Goal: Task Accomplishment & Management: Complete application form

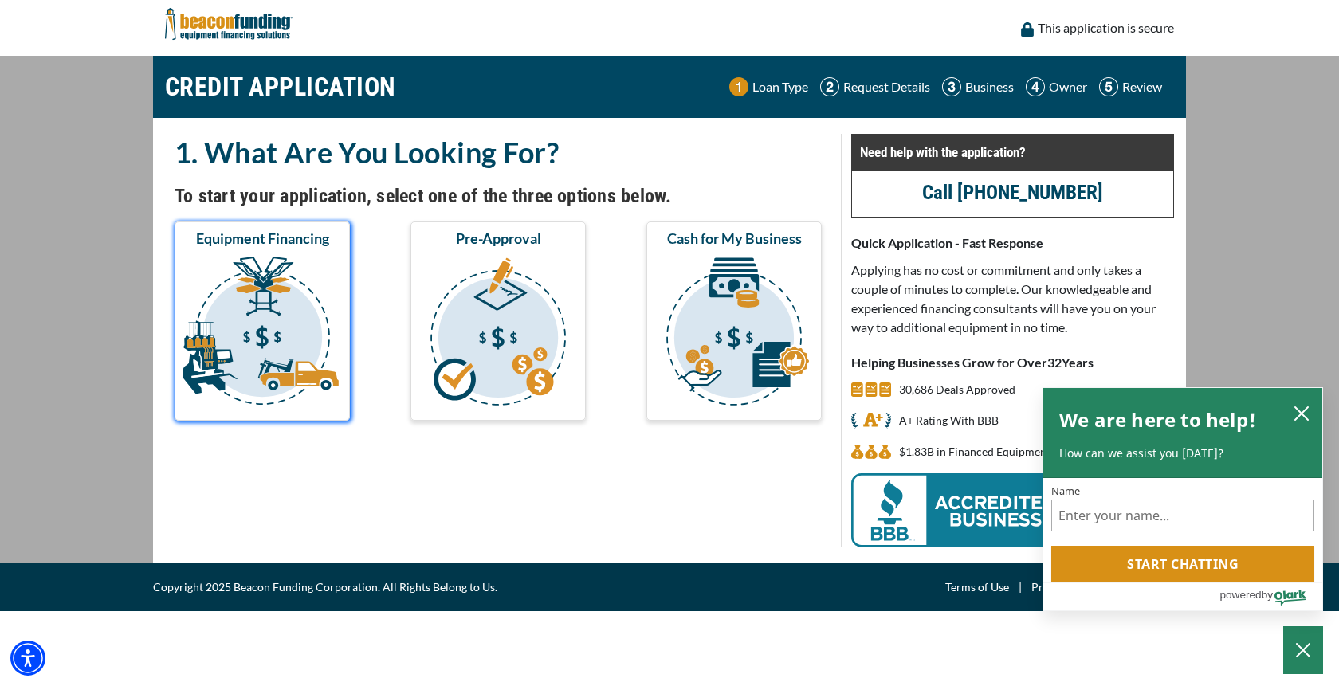
click at [309, 289] on img "submit" at bounding box center [262, 333] width 169 height 159
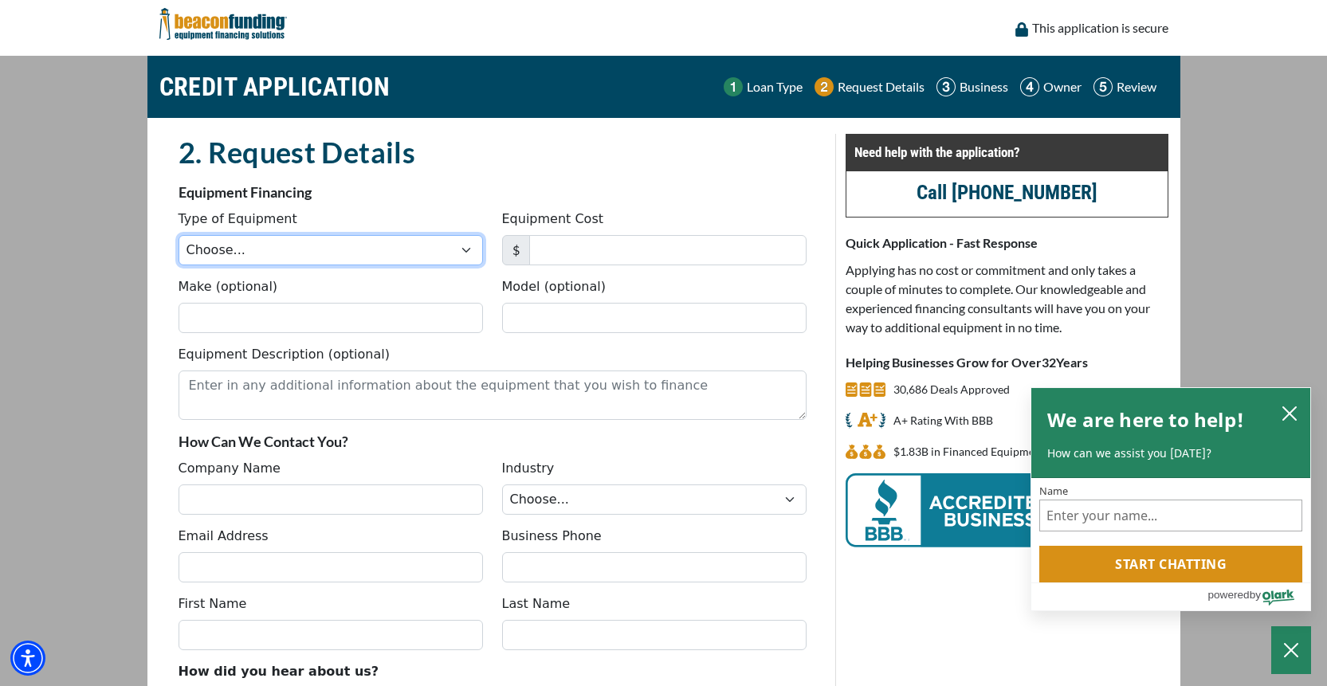
click at [460, 257] on select "Choose... Backhoe Boom/Bucket Truck Chipper Commercial Mower Crane DTG/DTF Prin…" at bounding box center [331, 250] width 305 height 30
select select "1"
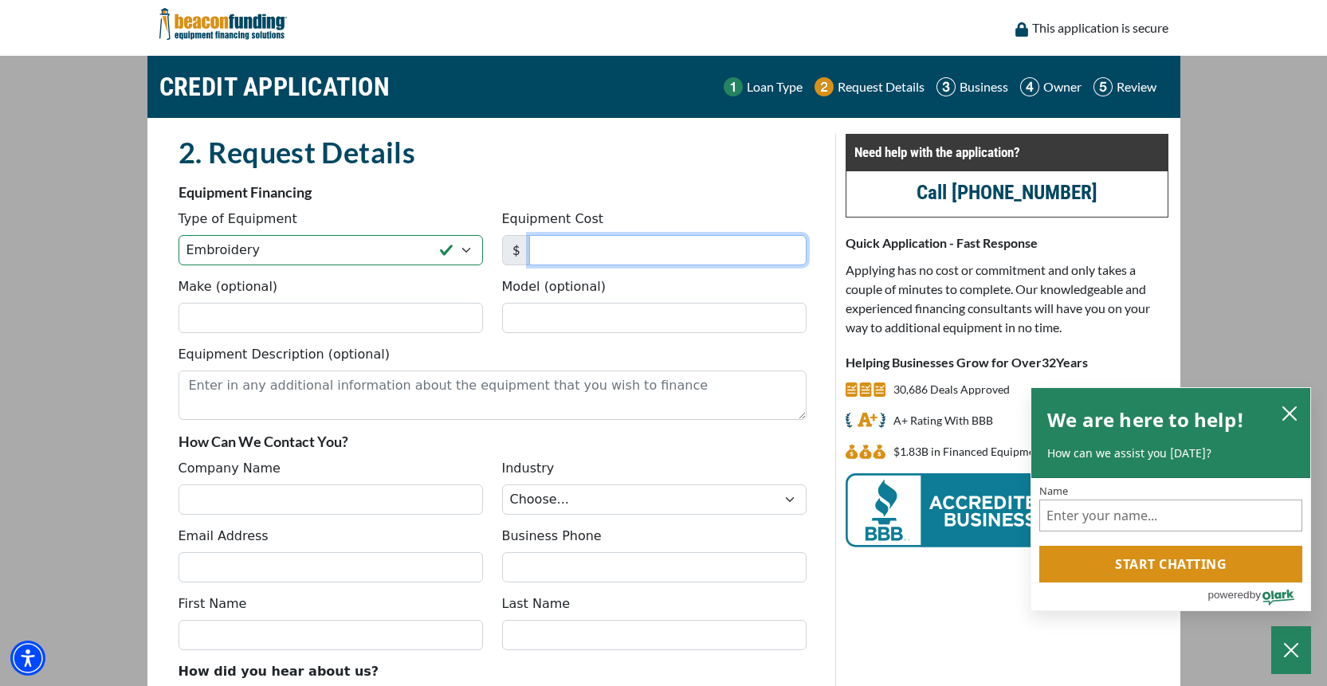
click at [569, 235] on input "Equipment Cost" at bounding box center [667, 250] width 277 height 30
type input "150,285"
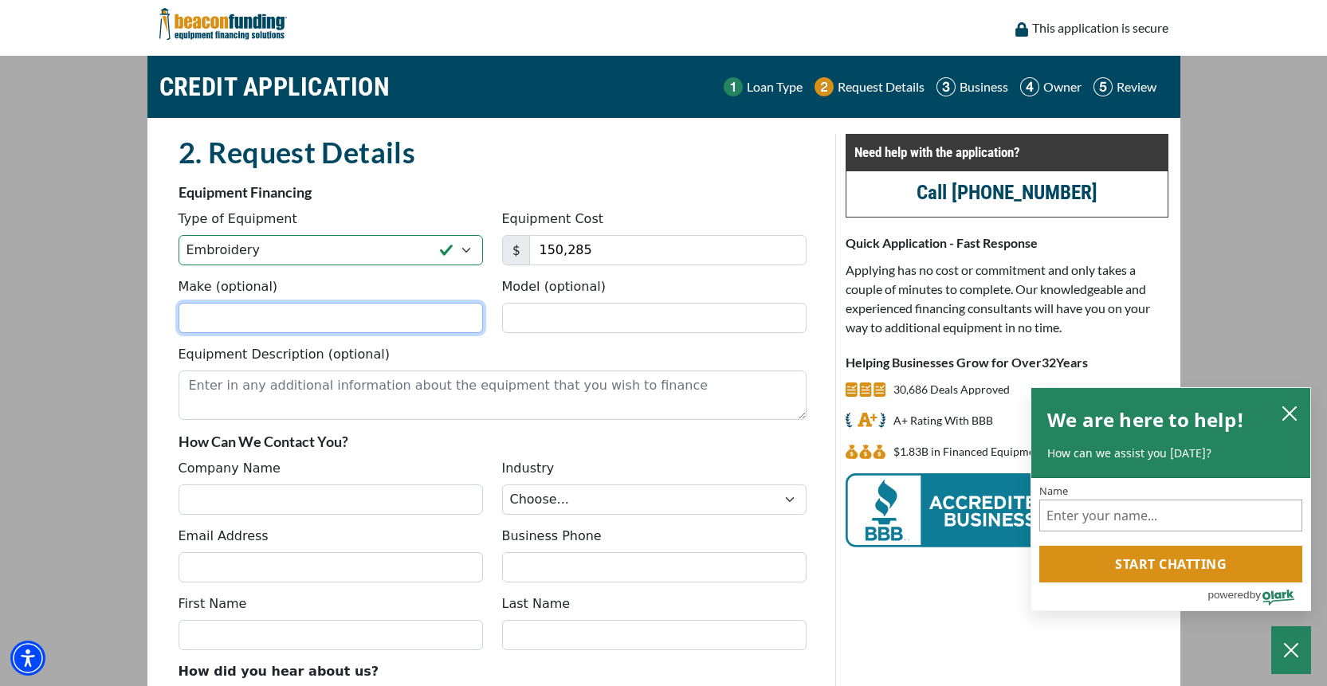
click at [379, 328] on input "Make (optional)" at bounding box center [331, 318] width 305 height 30
type input "Tajima"
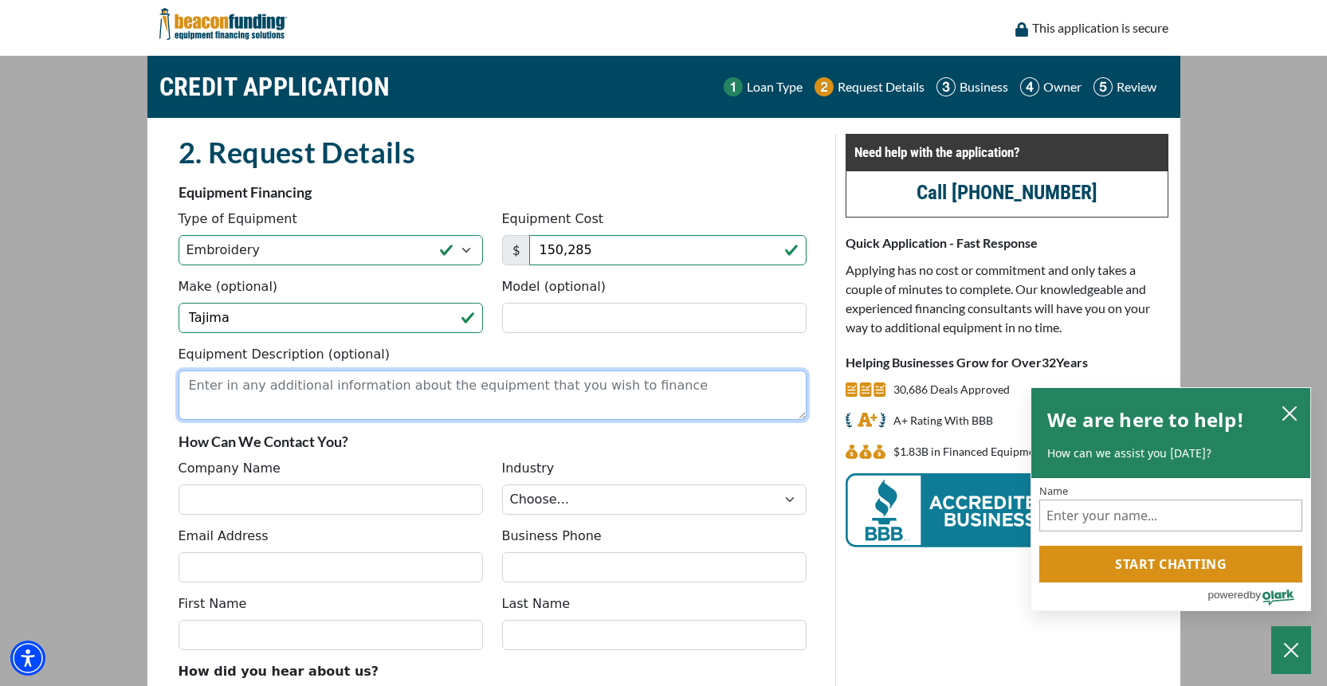
click at [354, 401] on textarea "Equipment Description (optional)" at bounding box center [493, 395] width 628 height 49
type textarea "1 8-head Embroidery machine and 1 6-head embroidery machine"
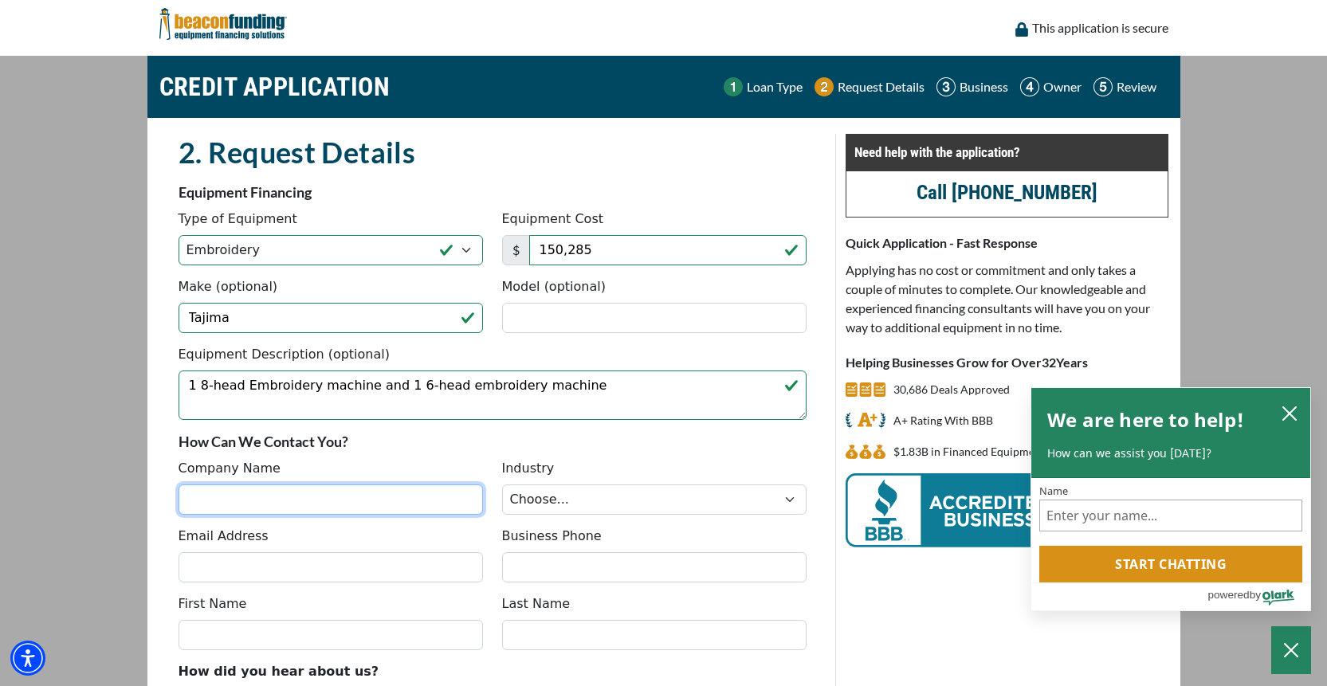
click at [249, 491] on input "Company Name" at bounding box center [331, 500] width 305 height 30
type input "[PERSON_NAME] Sports Company LLC"
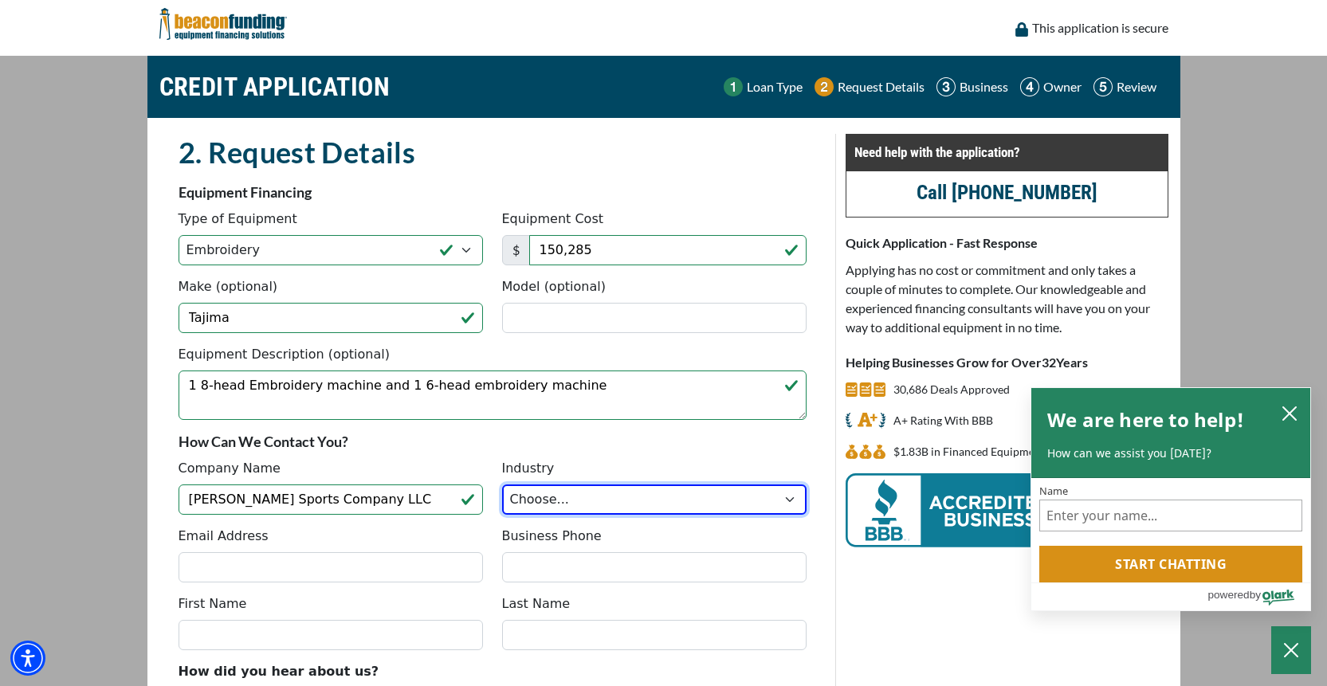
click at [755, 506] on select "Choose... Towing Landscape/Hardscape Decorated Apparel Septic Light Constructio…" at bounding box center [654, 500] width 305 height 30
select select "5"
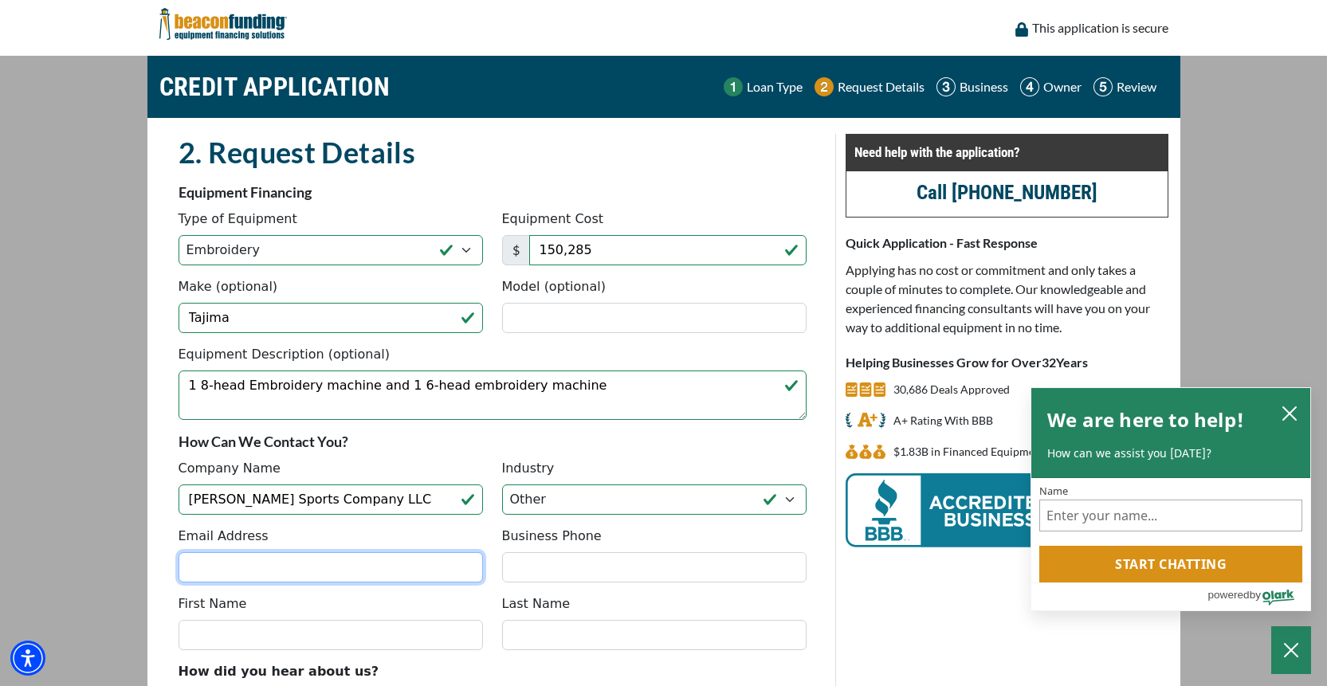
click at [343, 571] on input "Email Address" at bounding box center [331, 568] width 305 height 30
type input "Klenz@jonessportsco.com"
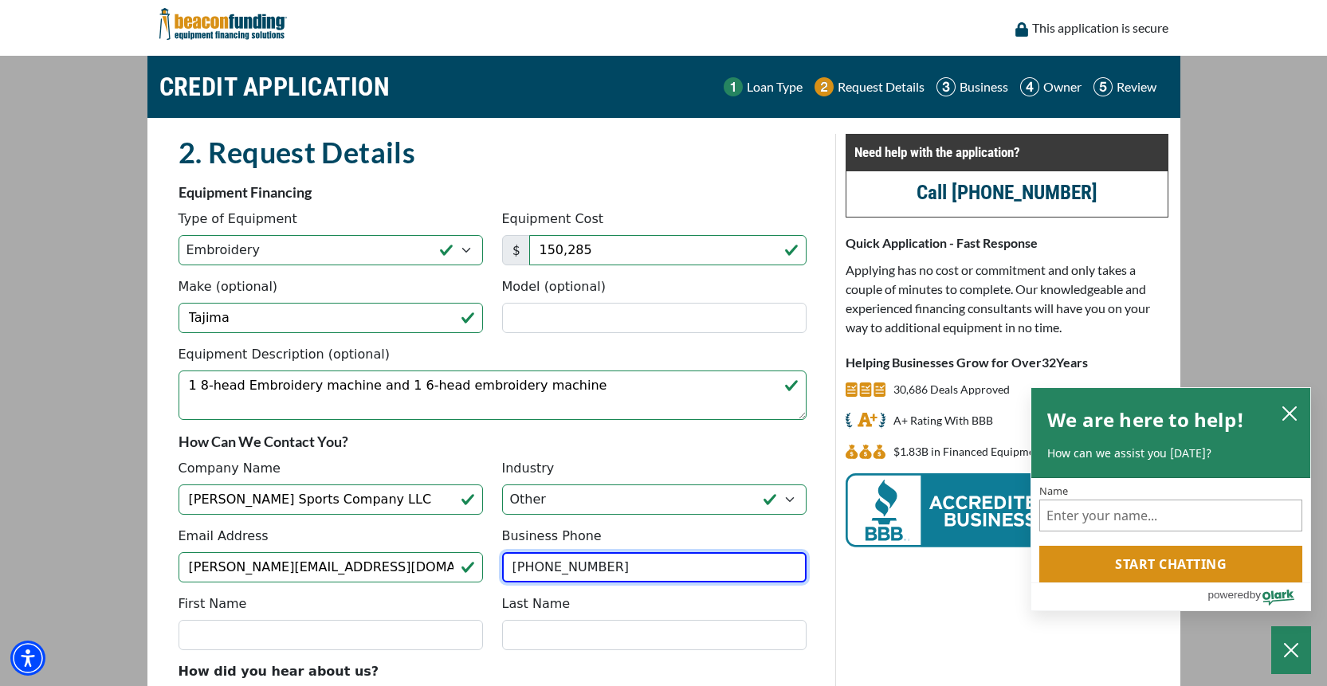
type input "[PHONE_NUMBER]"
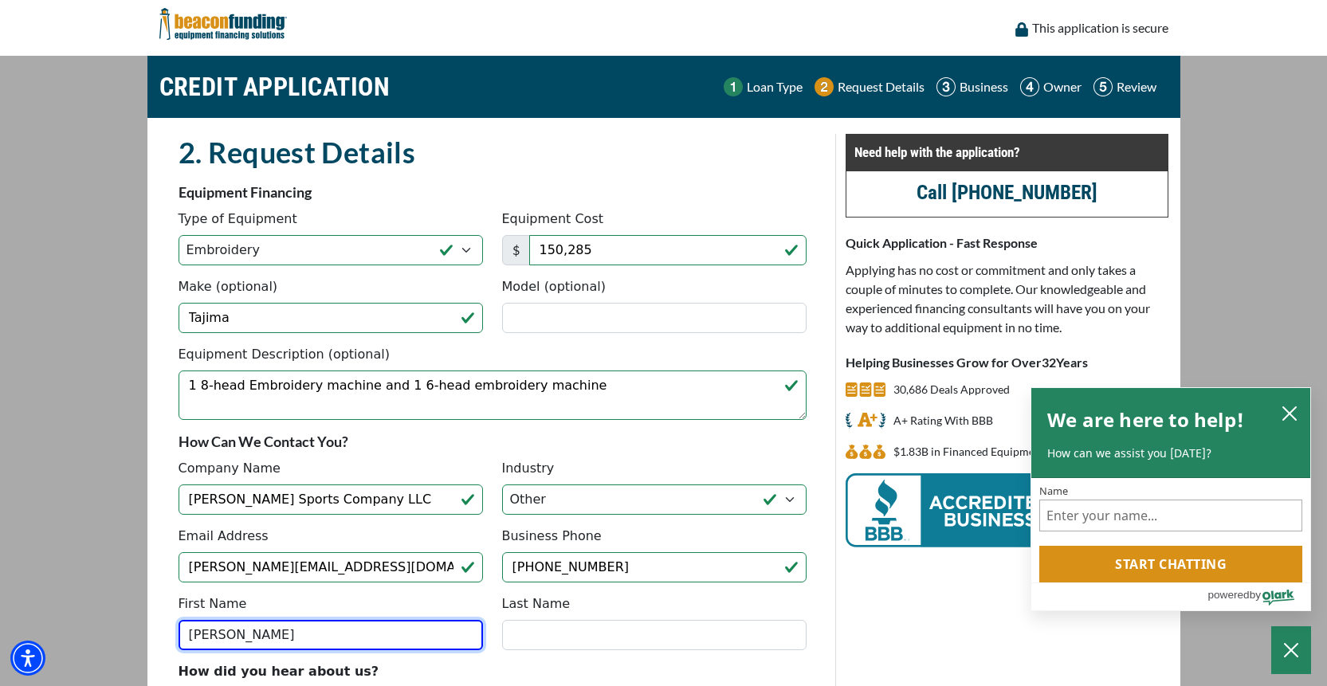
type input "[PERSON_NAME]"
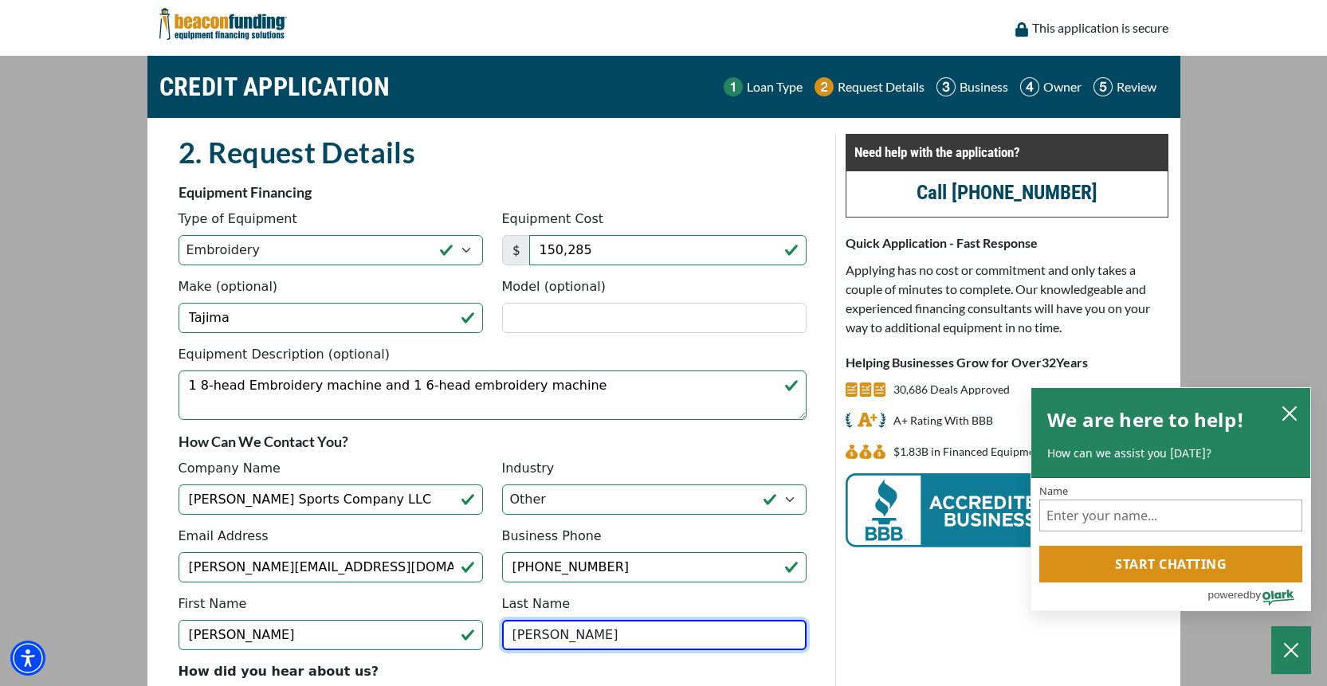
type input "Klenz"
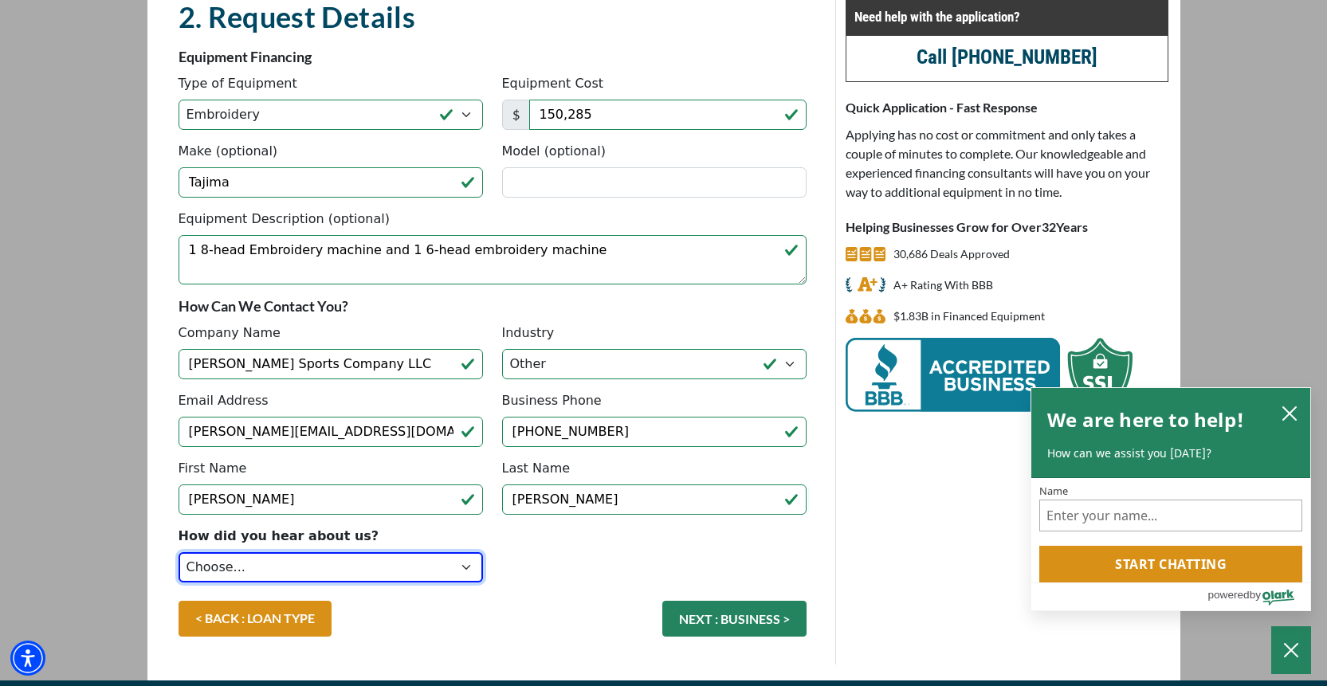
scroll to position [178, 0]
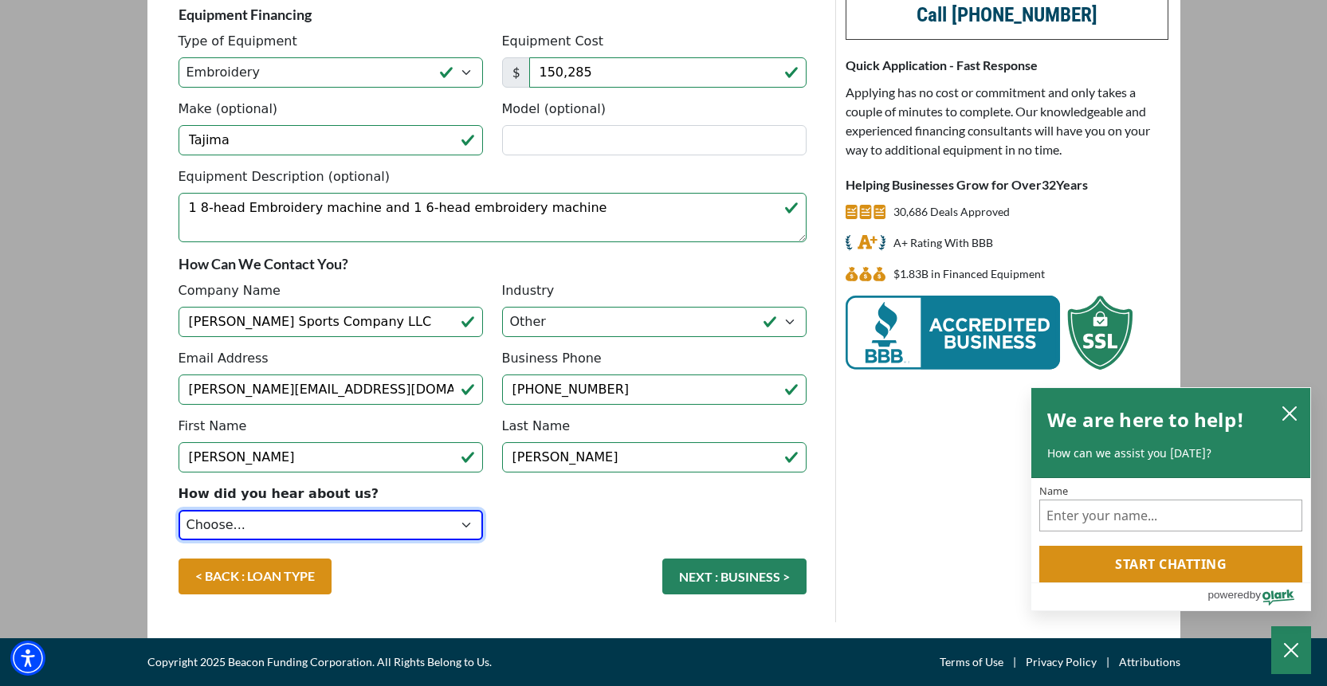
click at [438, 521] on select "Choose... Internet Search Vendor Referral Word of Mouth Client Referral Email E…" at bounding box center [331, 525] width 305 height 30
select select "4"
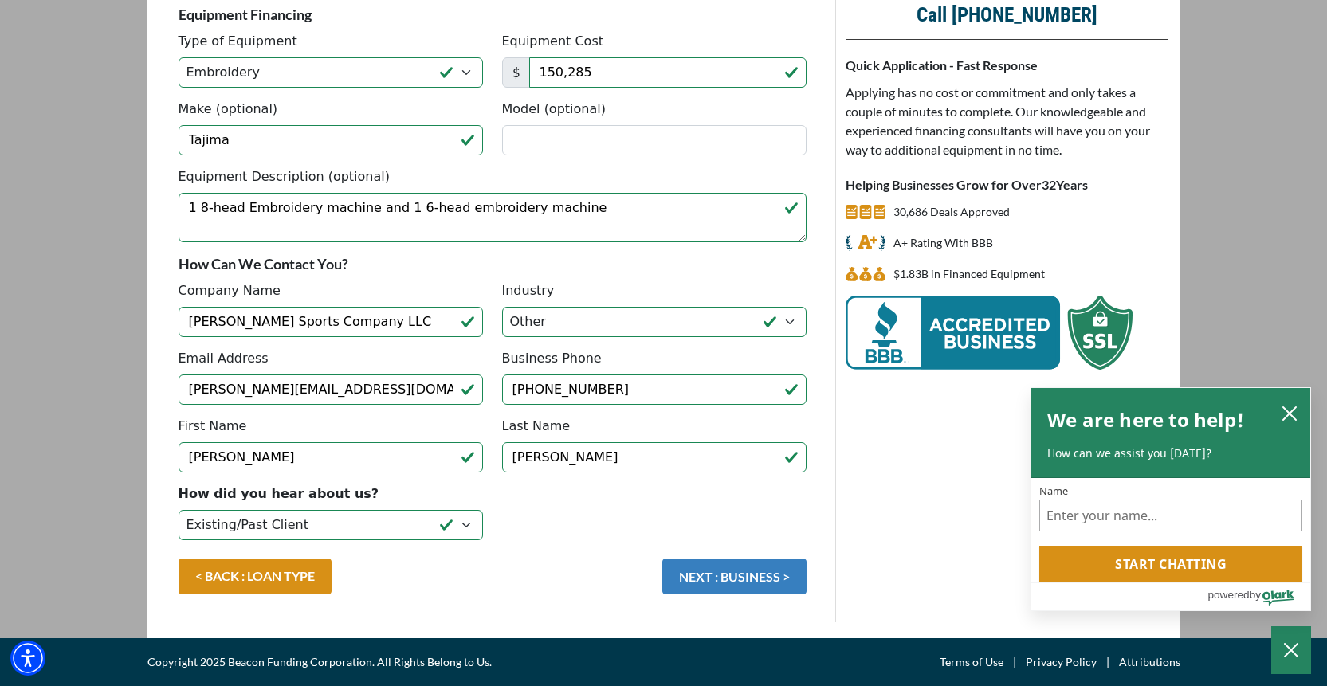
click at [695, 584] on button "NEXT : BUSINESS >" at bounding box center [735, 577] width 144 height 36
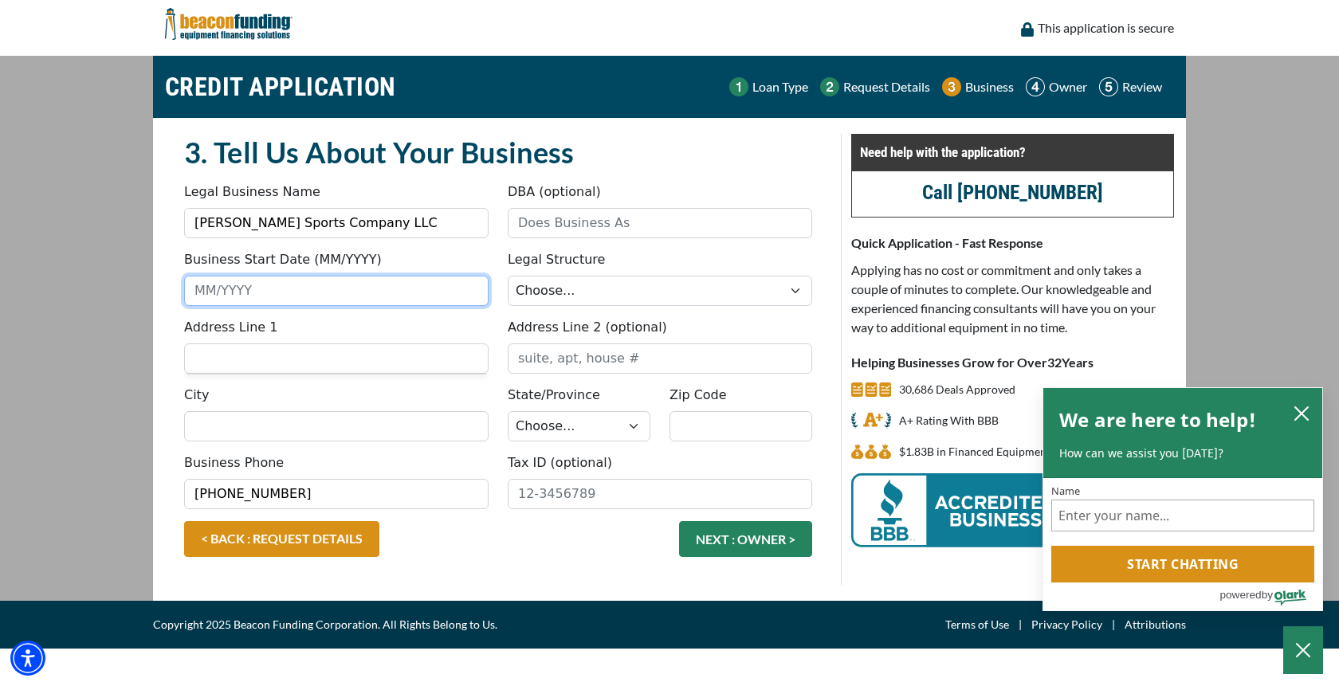
click at [313, 296] on input "Business Start Date (MM/YYYY)" at bounding box center [336, 291] width 305 height 30
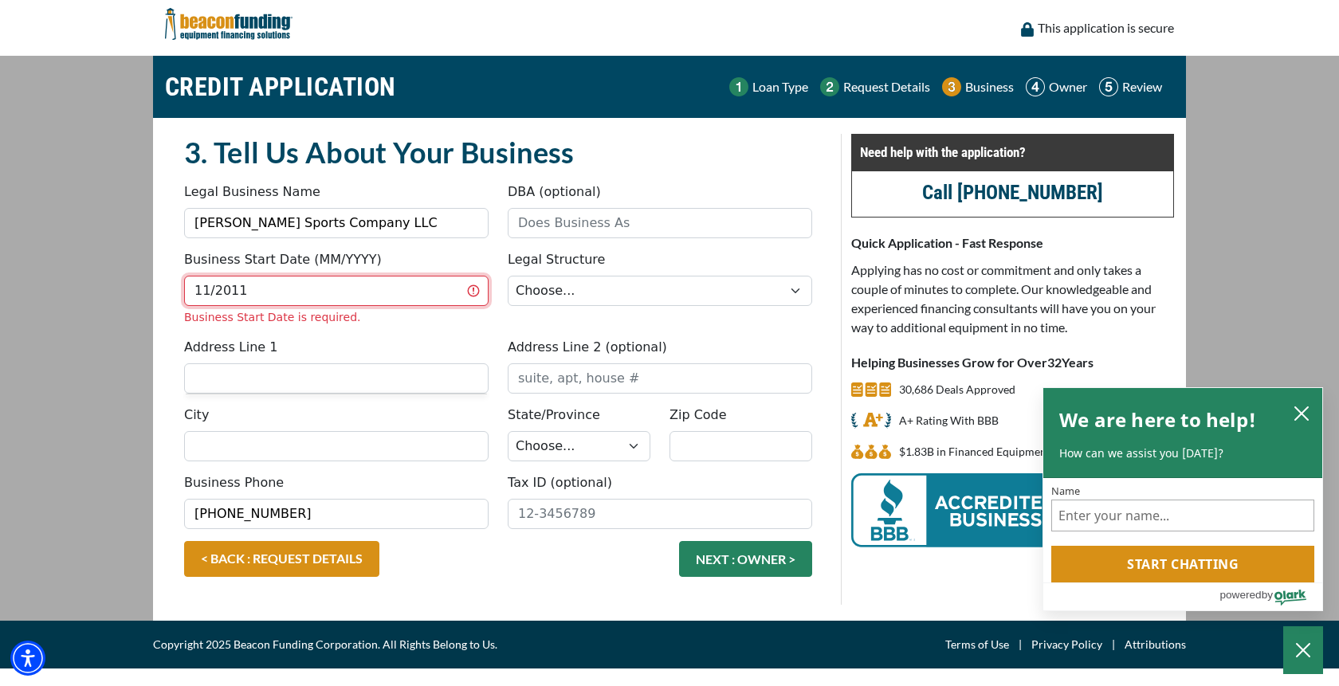
type input "11/2011"
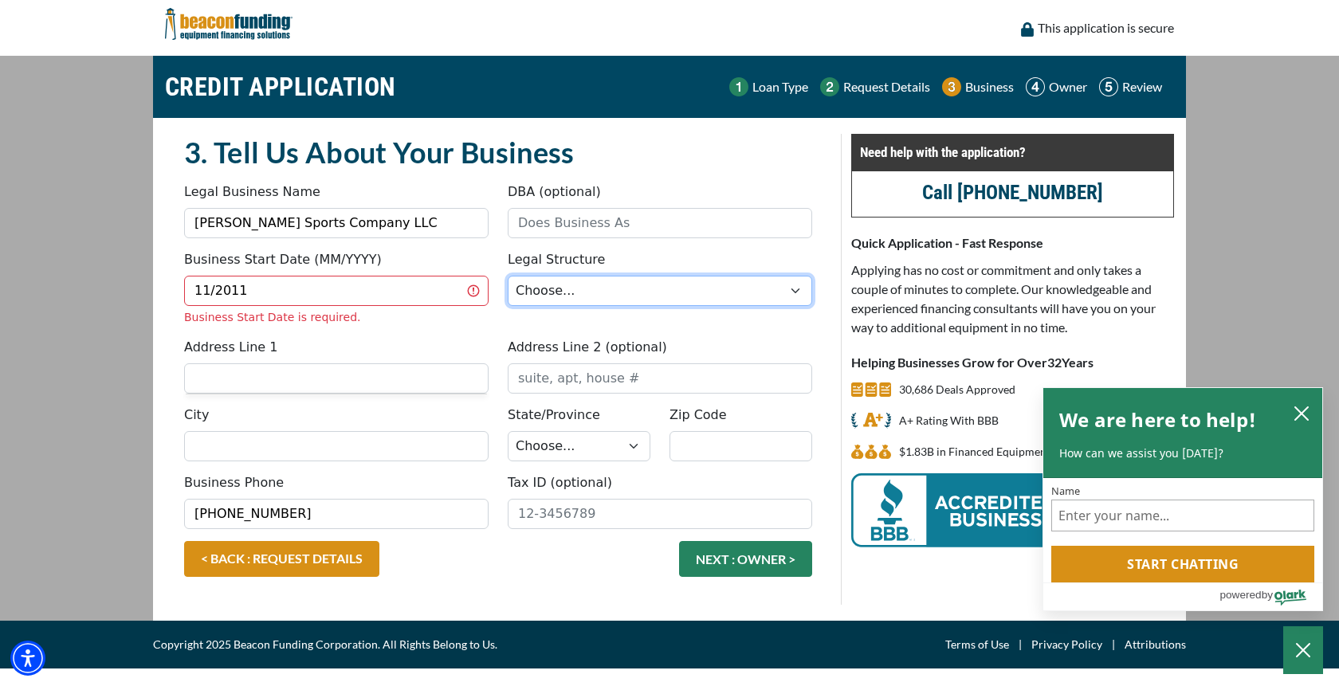
click at [567, 297] on select "Choose... Corporation LLC LLP Municipality Non-Profit Partnership Proprietorship" at bounding box center [660, 291] width 305 height 30
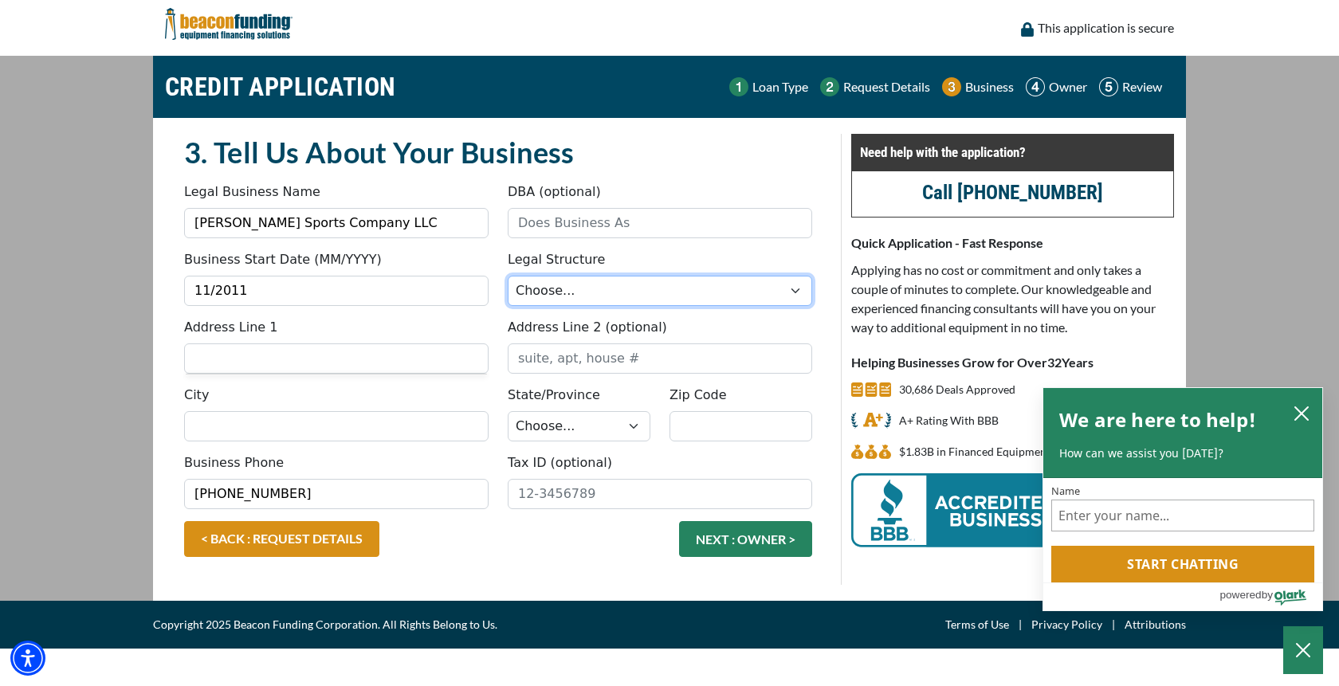
select select "2"
click at [410, 372] on input "Address Line 1" at bounding box center [336, 359] width 305 height 30
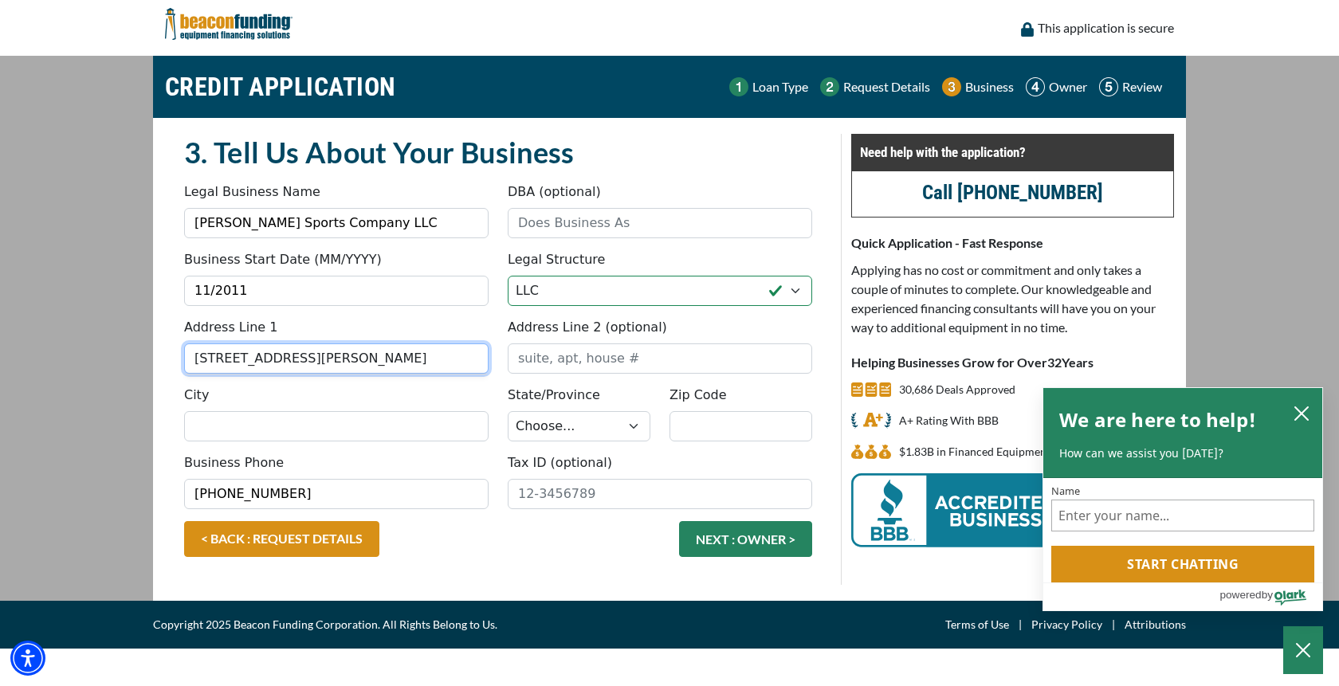
type input "7250 SW Durham Rd"
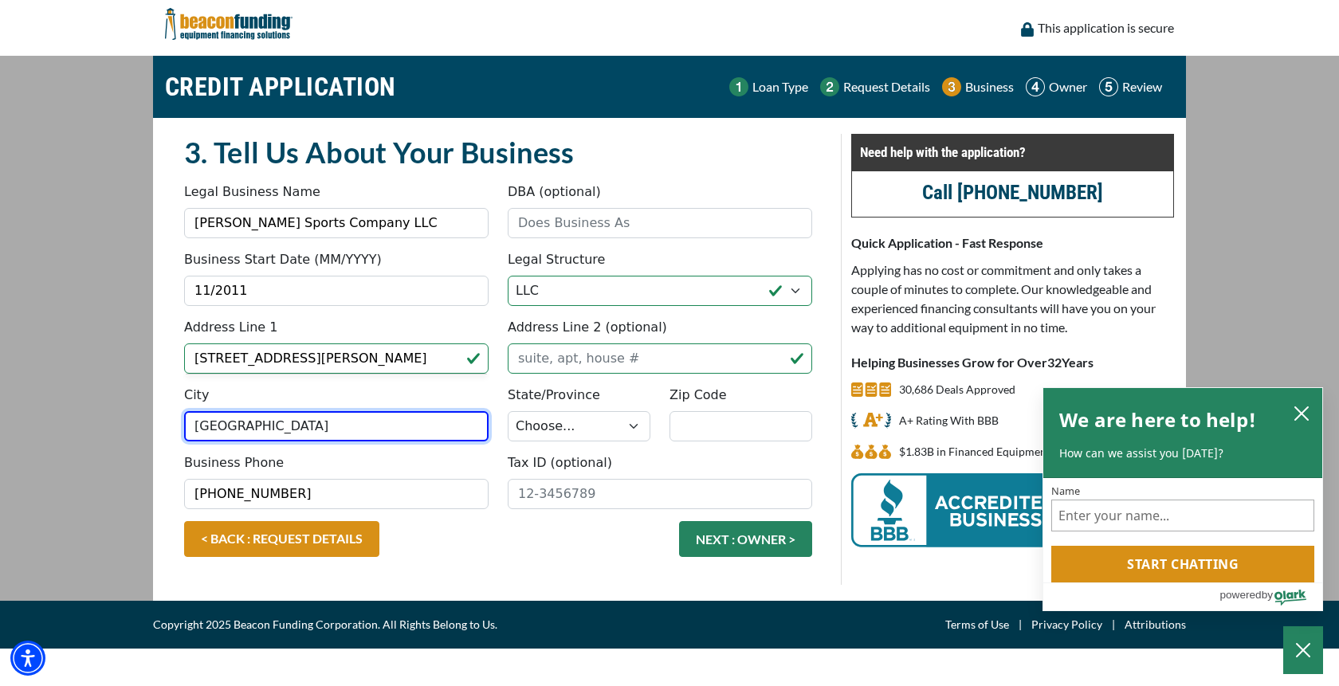
type input "Portland"
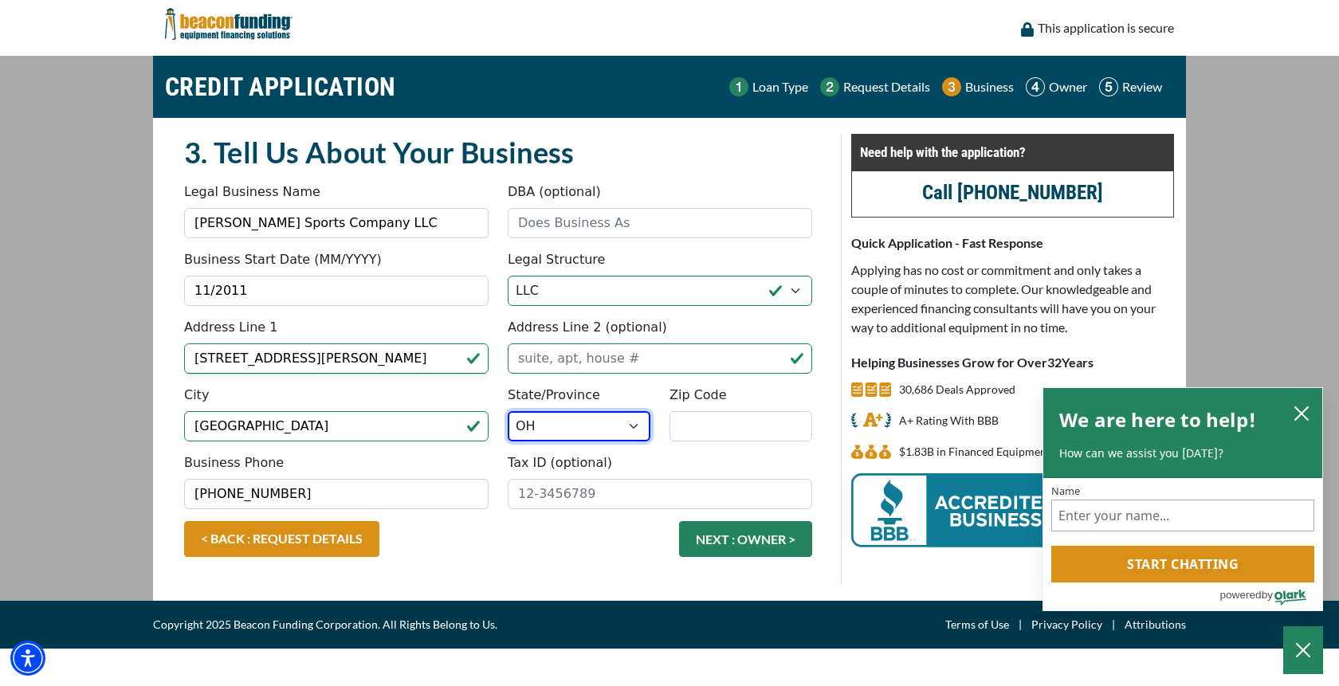
select select "39"
type input "97224"
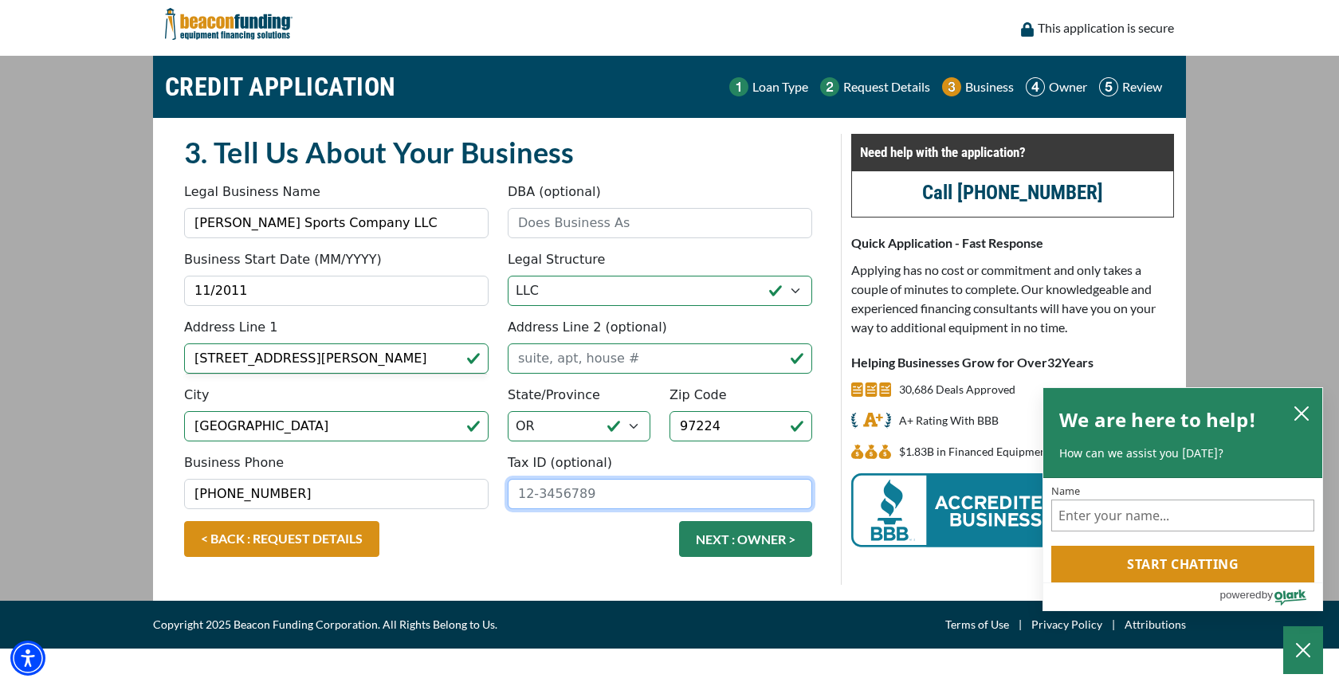
click at [516, 493] on input "Tax ID (optional)" at bounding box center [660, 494] width 305 height 30
type input "45-3932829"
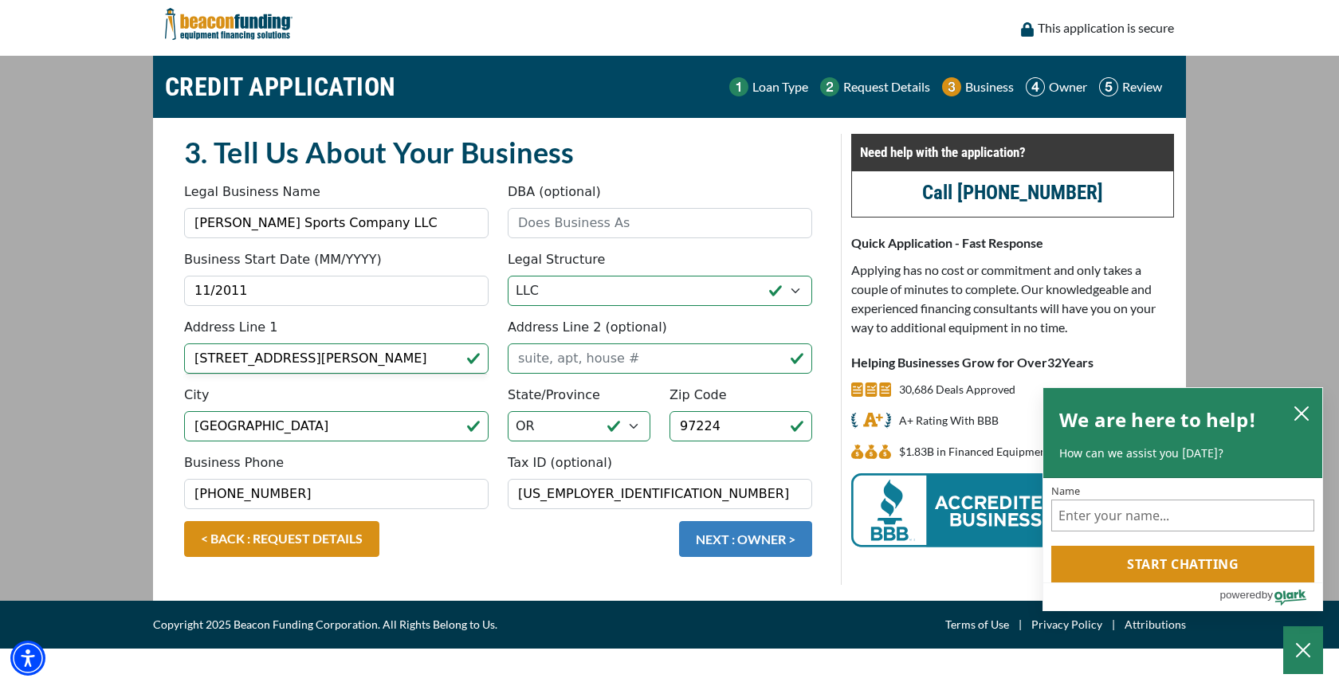
click at [771, 544] on button "NEXT : OWNER >" at bounding box center [745, 539] width 133 height 36
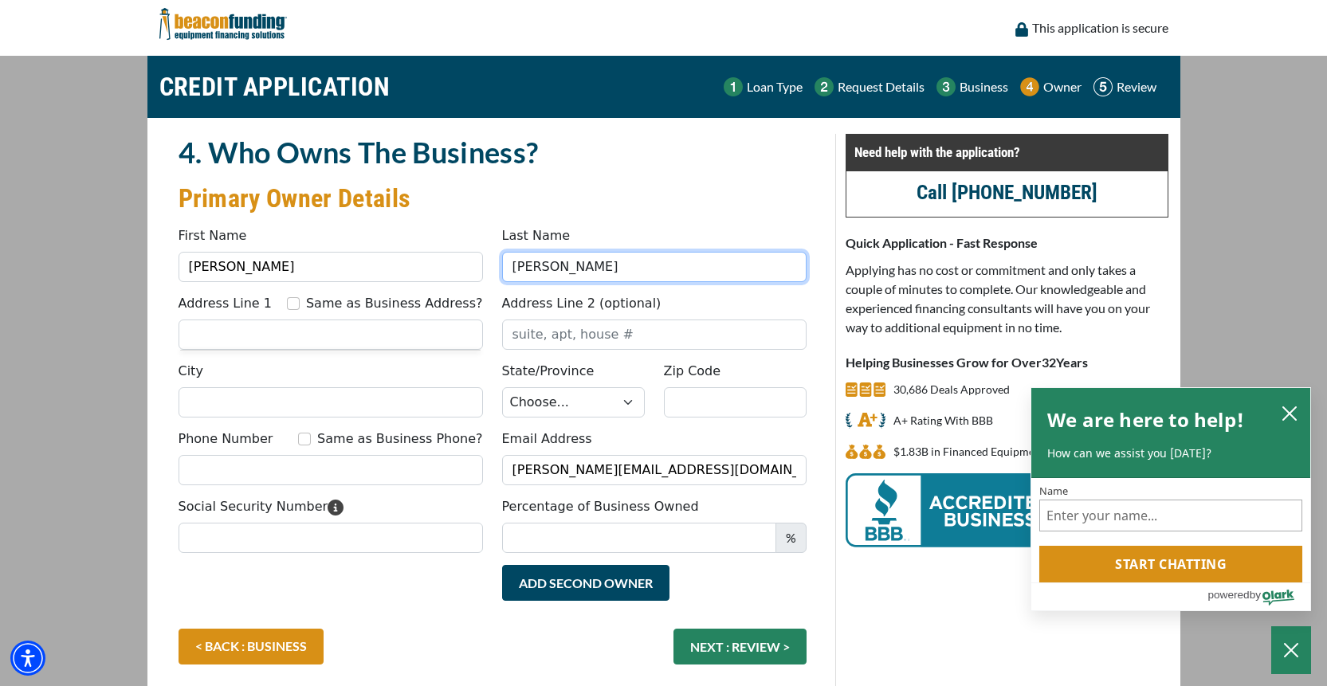
drag, startPoint x: 553, startPoint y: 271, endPoint x: 503, endPoint y: 269, distance: 49.5
click at [503, 269] on input "Klenz" at bounding box center [654, 267] width 305 height 30
type input "Lemman"
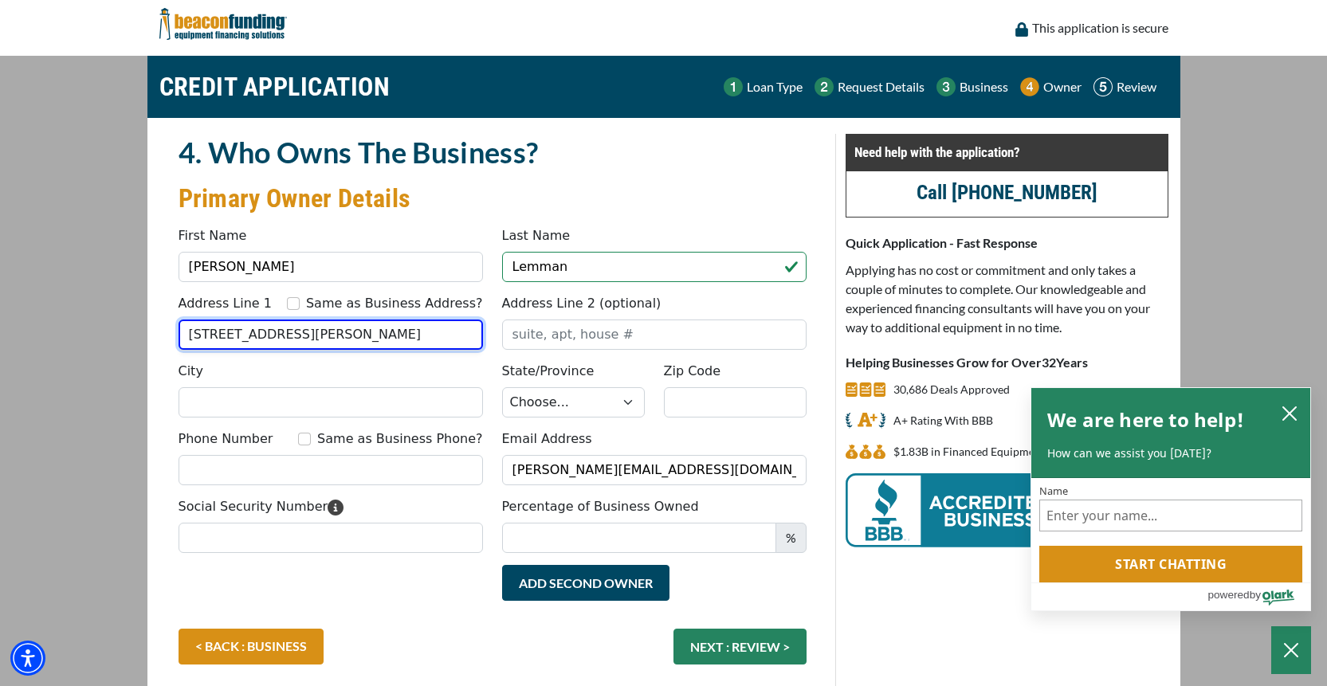
type input "901 Atwater Rd"
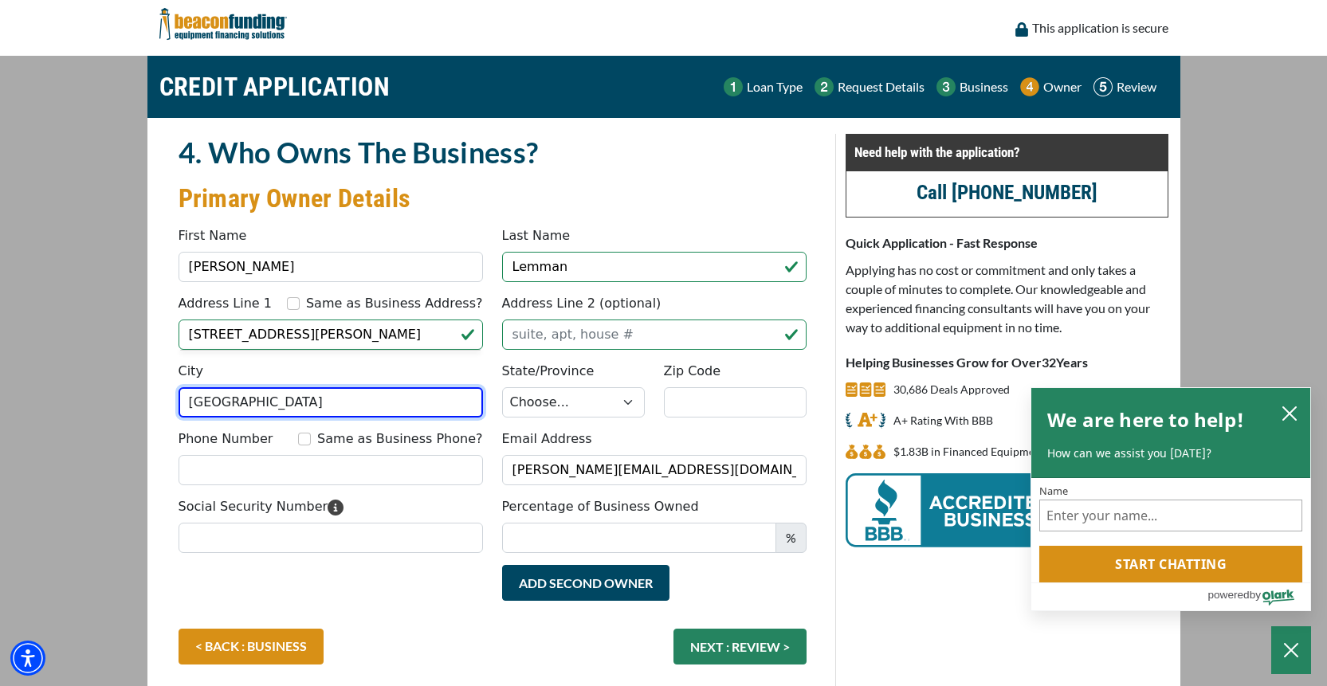
type input "Lake Oswego"
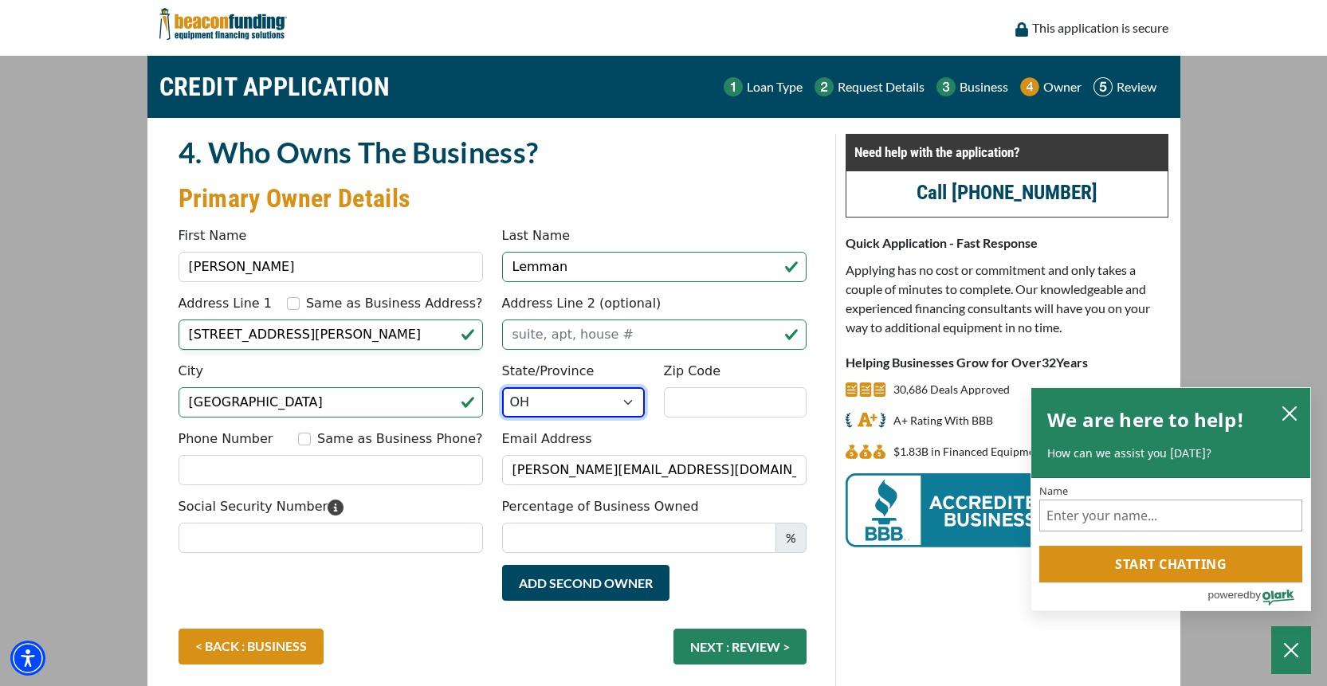
select select "39"
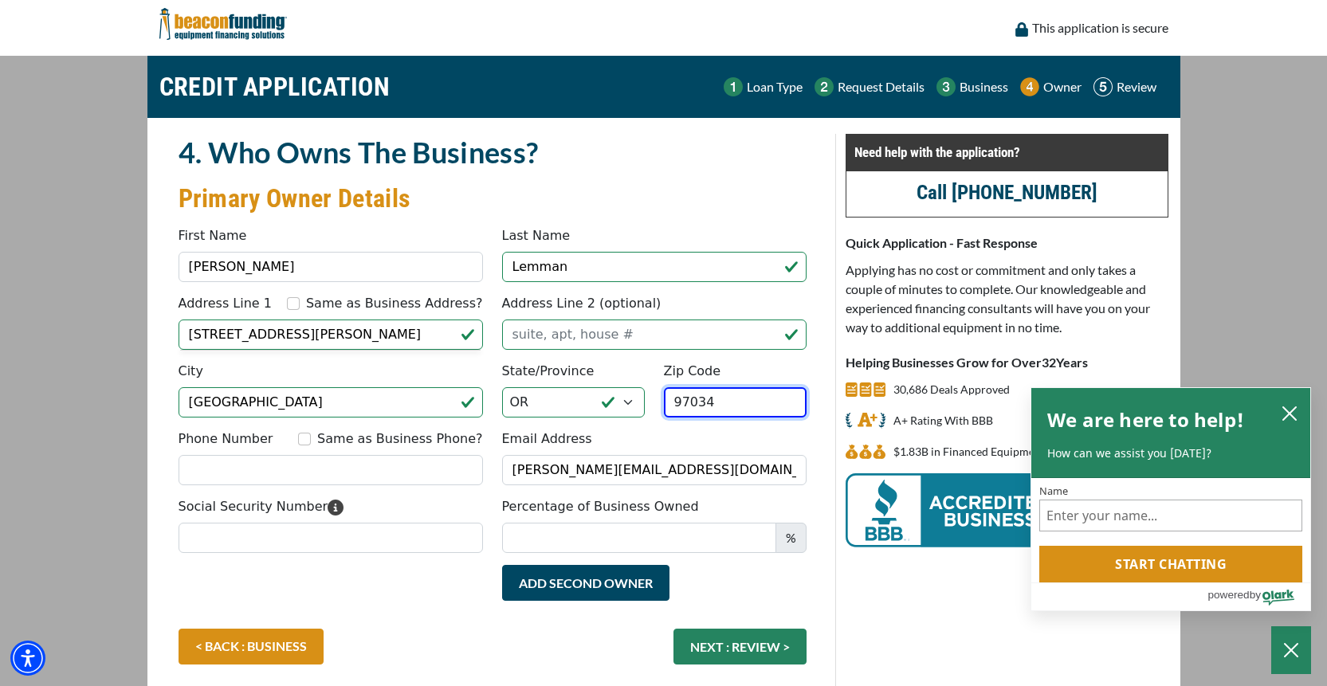
type input "97034"
click at [298, 433] on input "Same as Business Phone?" at bounding box center [304, 439] width 13 height 13
checkbox input "true"
type input "(503) 747-6141"
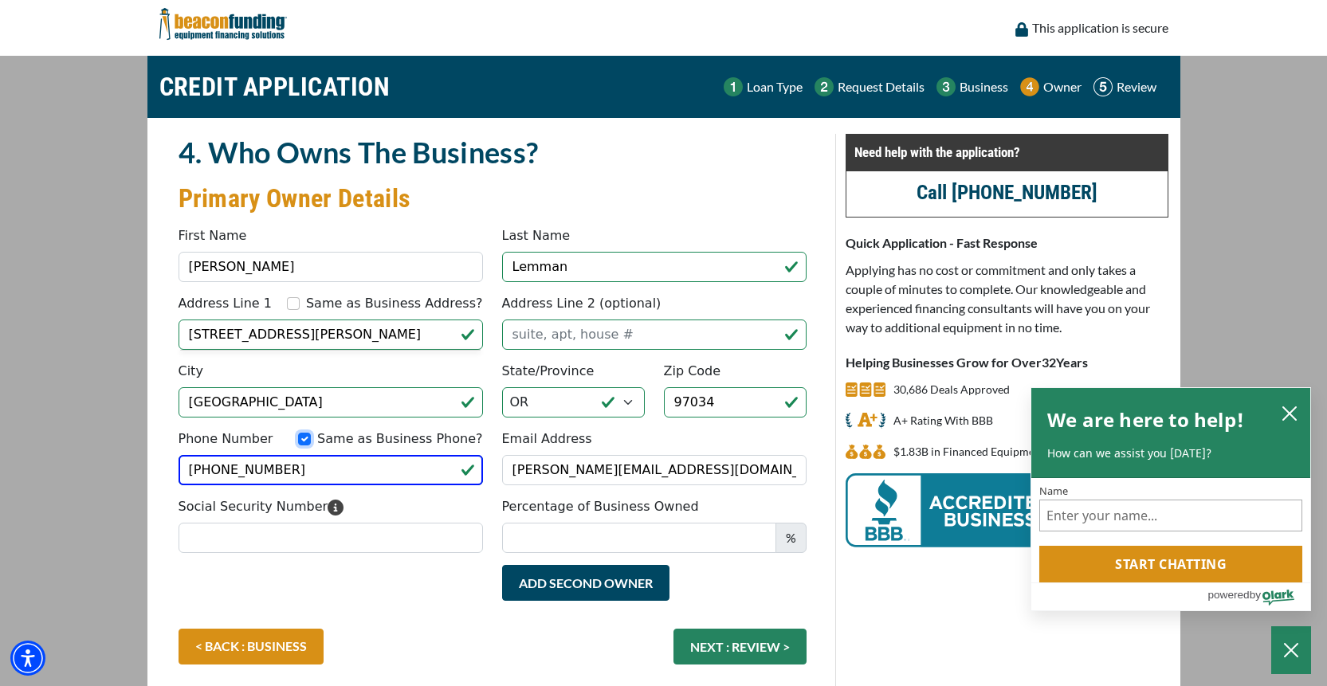
click at [311, 439] on input "Same as Business Phone?" at bounding box center [304, 439] width 13 height 13
checkbox input "false"
click at [309, 459] on input "(503) 747-6141" at bounding box center [331, 470] width 305 height 30
click at [309, 468] on input "(503) 747-6141" at bounding box center [331, 470] width 305 height 30
drag, startPoint x: 309, startPoint y: 468, endPoint x: 227, endPoint y: 464, distance: 81.4
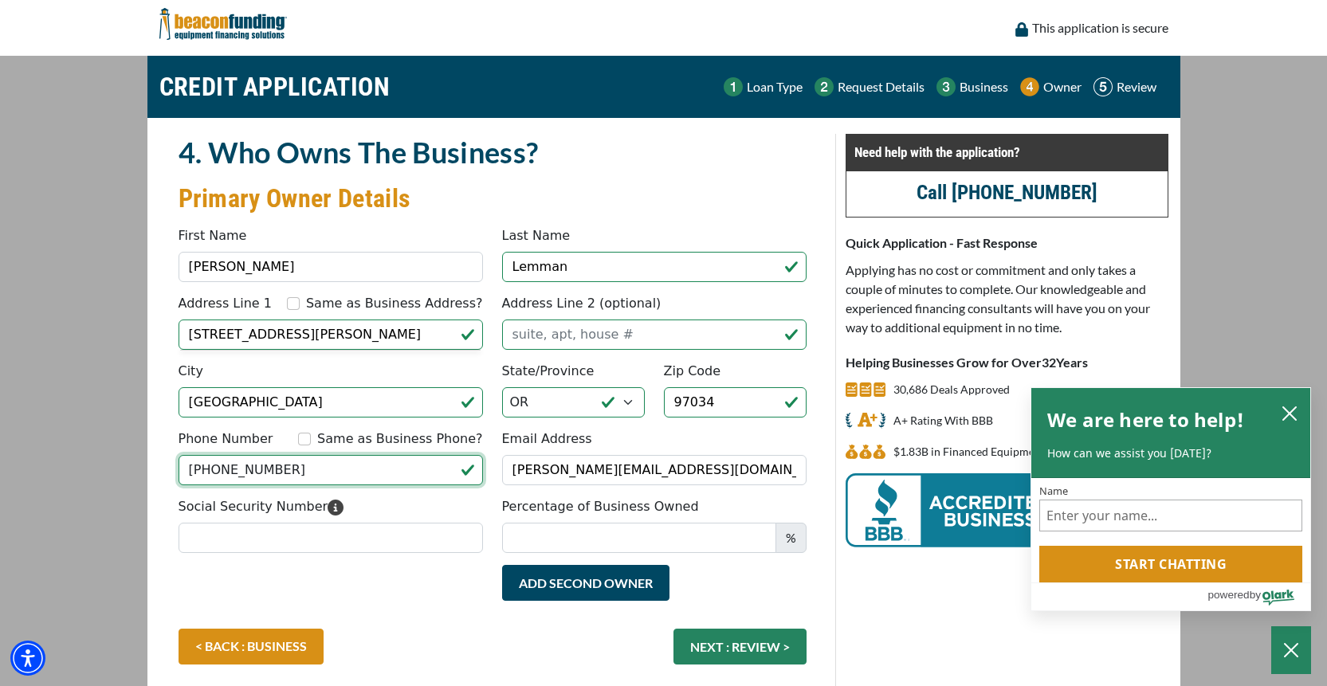
click at [227, 464] on input "(503) 747-6141" at bounding box center [331, 470] width 305 height 30
type input "(503) 997-9075"
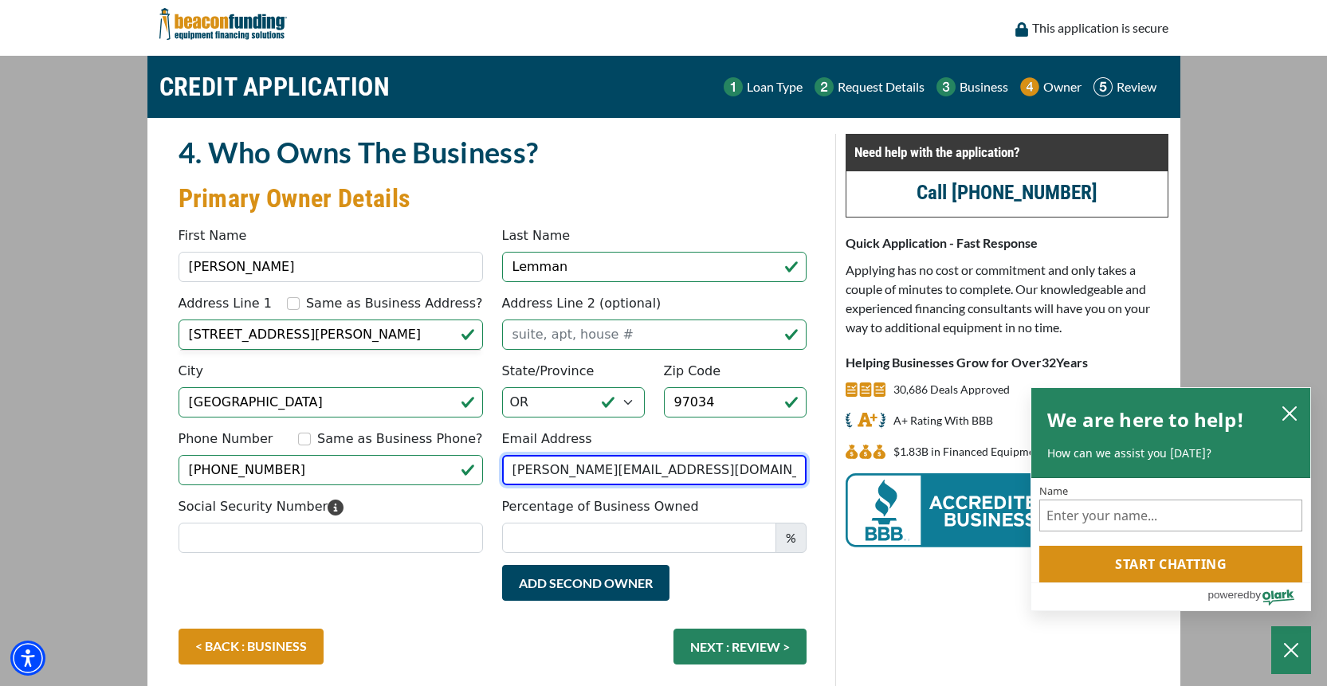
type input "matt@jonessportsco.com"
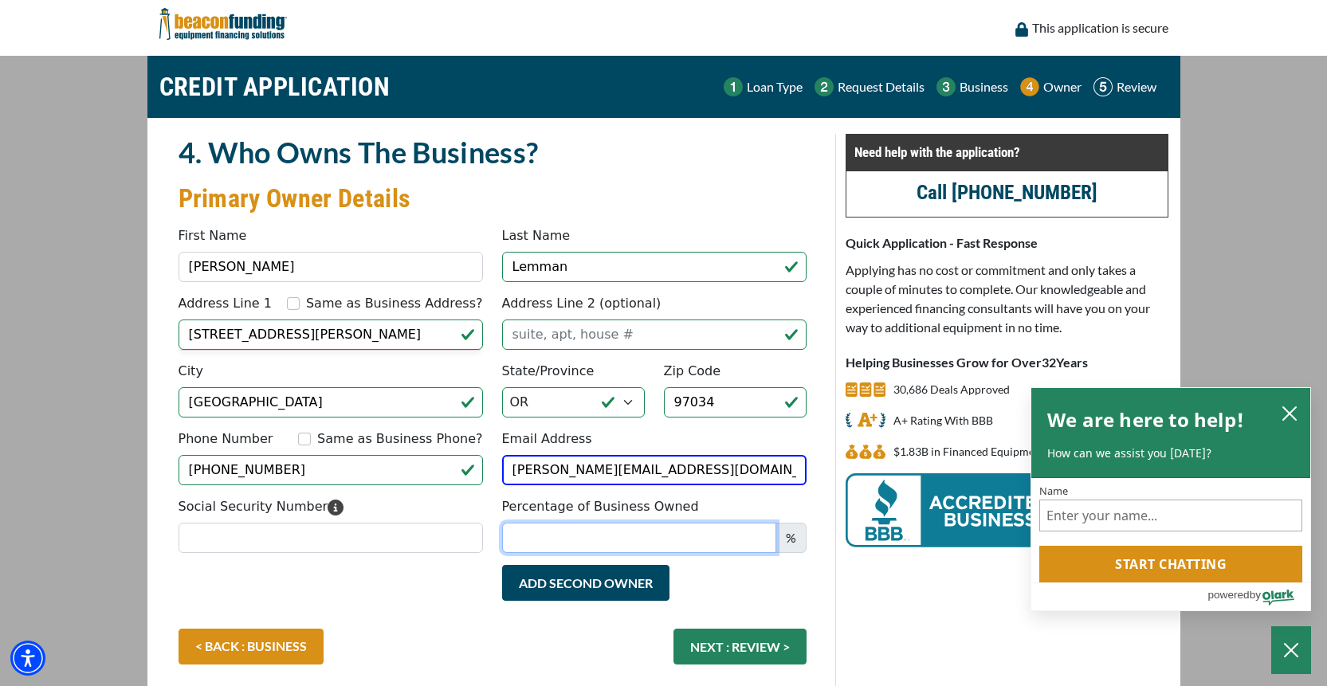
click at [510, 546] on input "Percentage of Business Owned" at bounding box center [639, 538] width 274 height 30
type input "60"
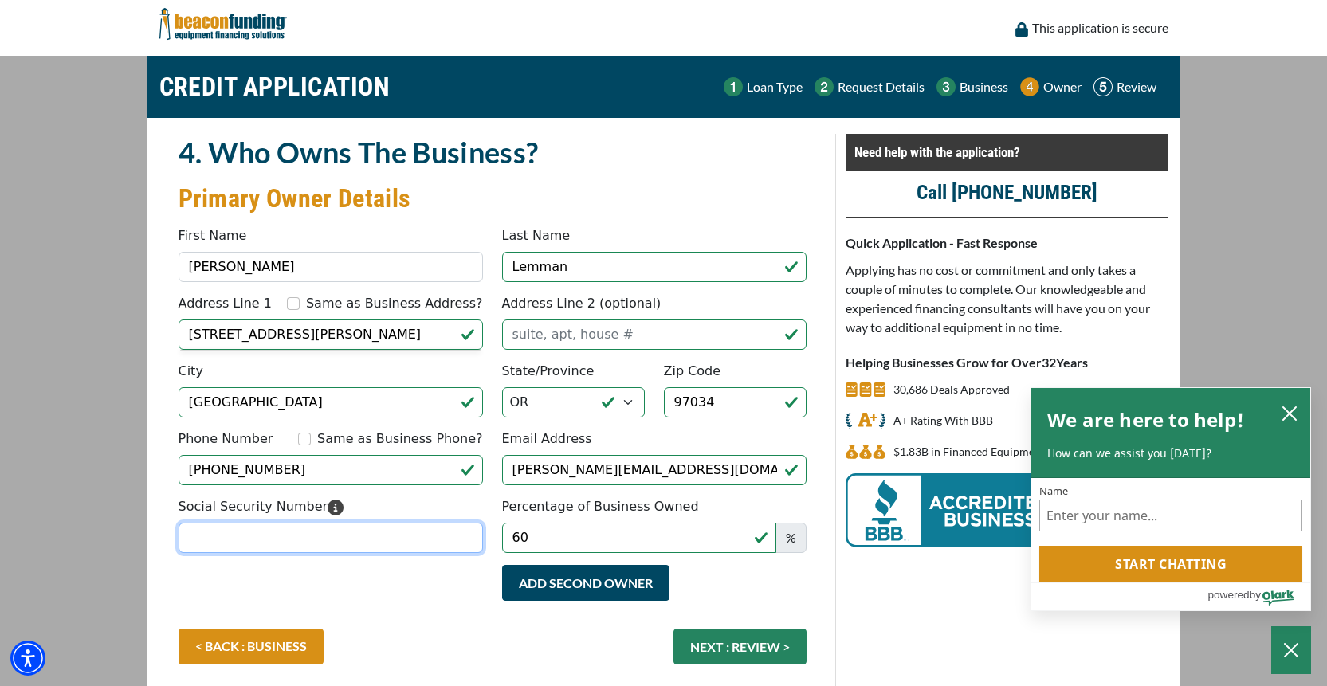
click at [380, 544] on input "Social Security Number" at bounding box center [331, 538] width 305 height 30
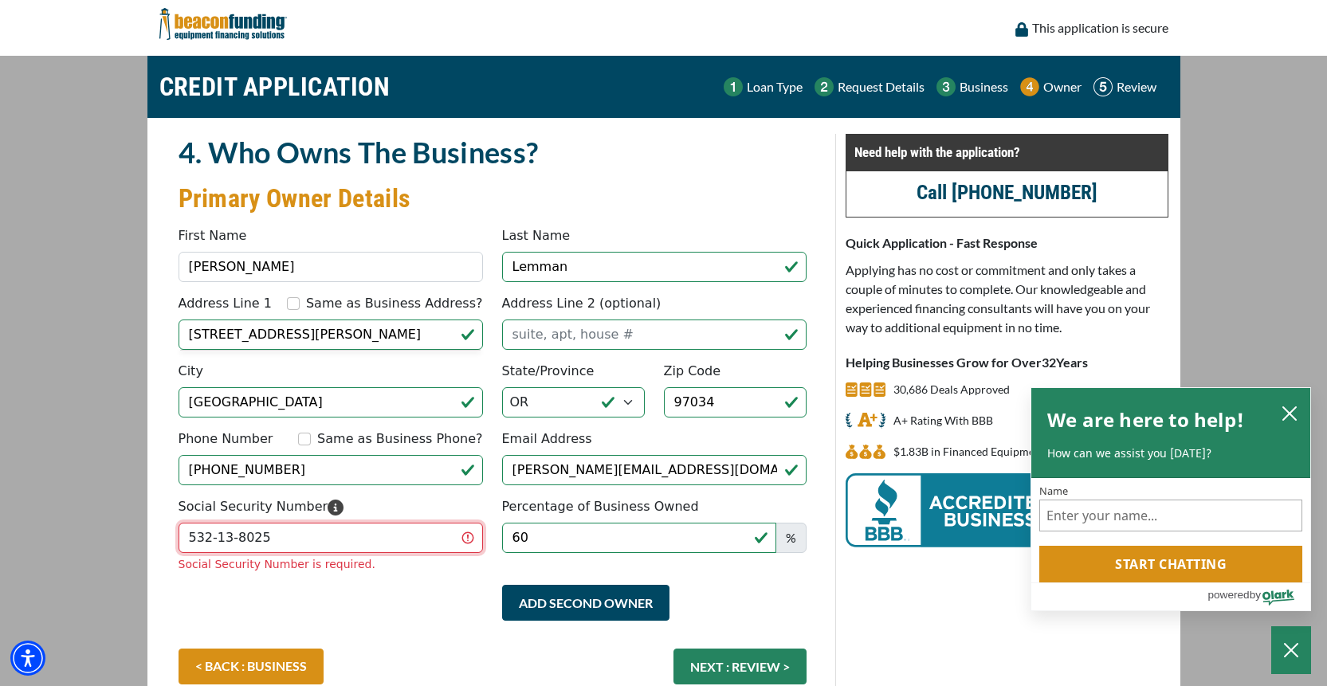
scroll to position [90, 0]
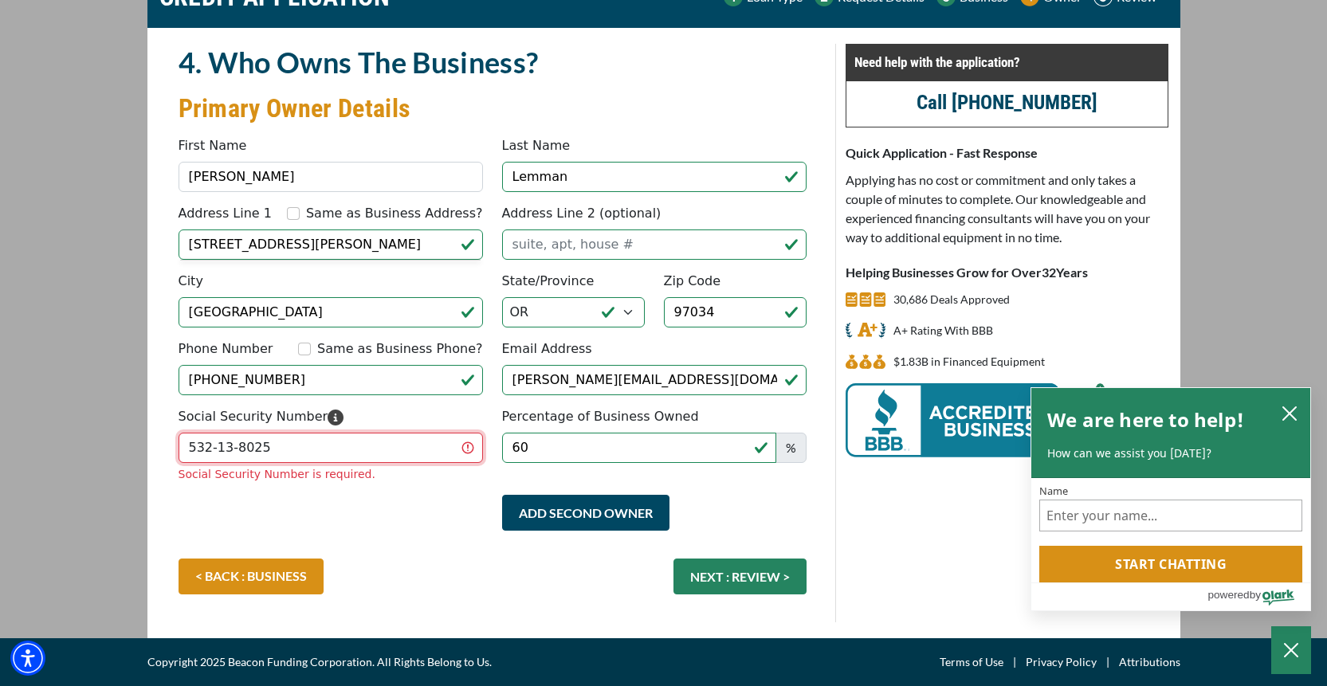
type input "532-13-8025"
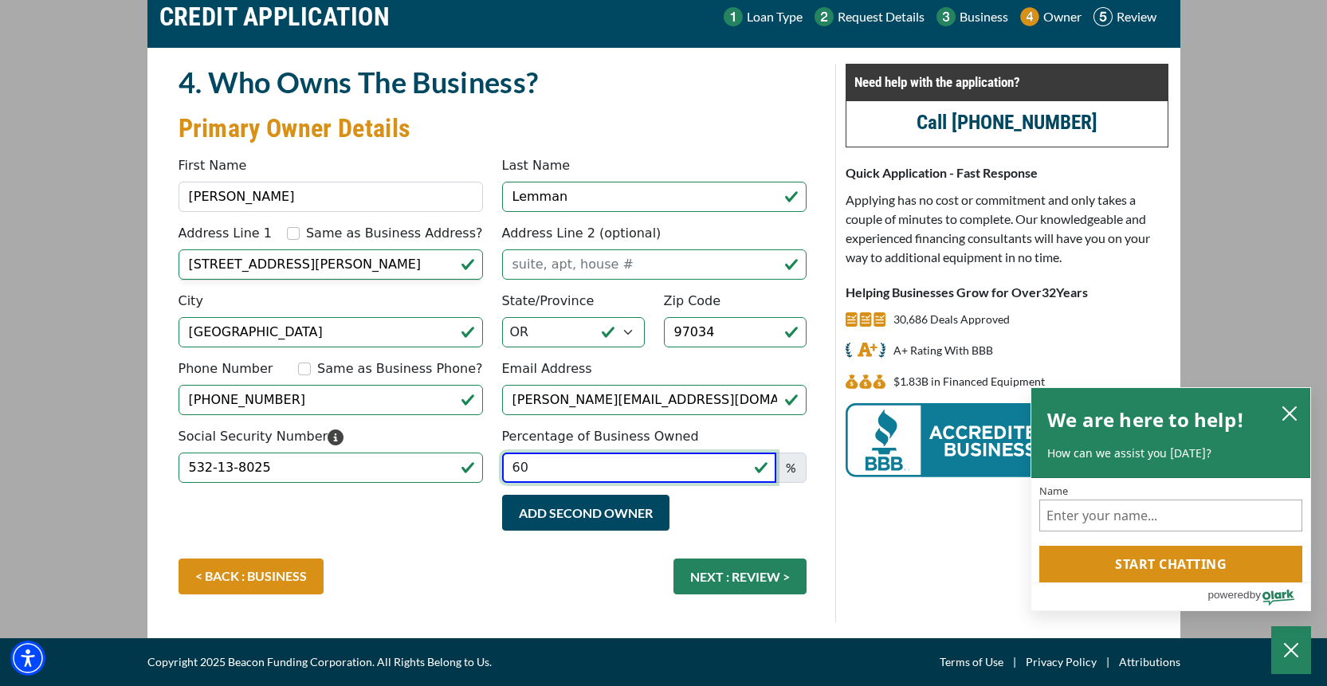
scroll to position [70, 0]
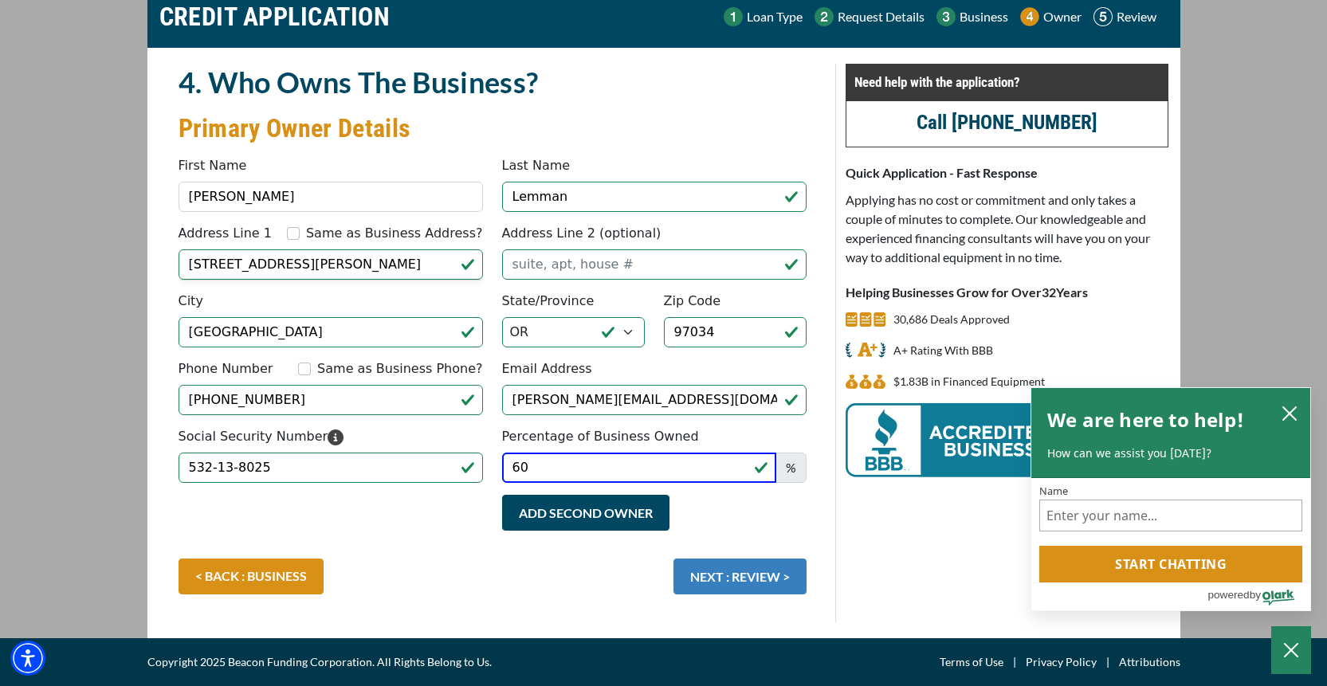
click at [685, 575] on button "NEXT : REVIEW >" at bounding box center [740, 577] width 133 height 36
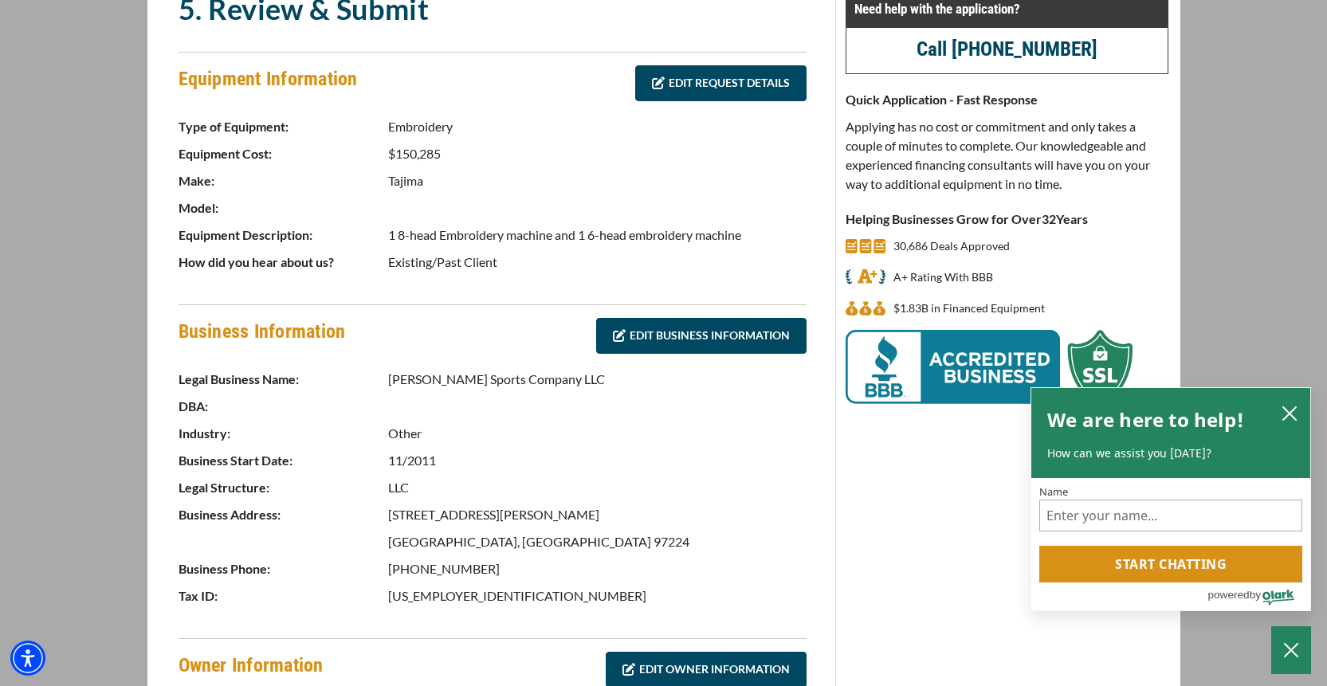
scroll to position [145, 0]
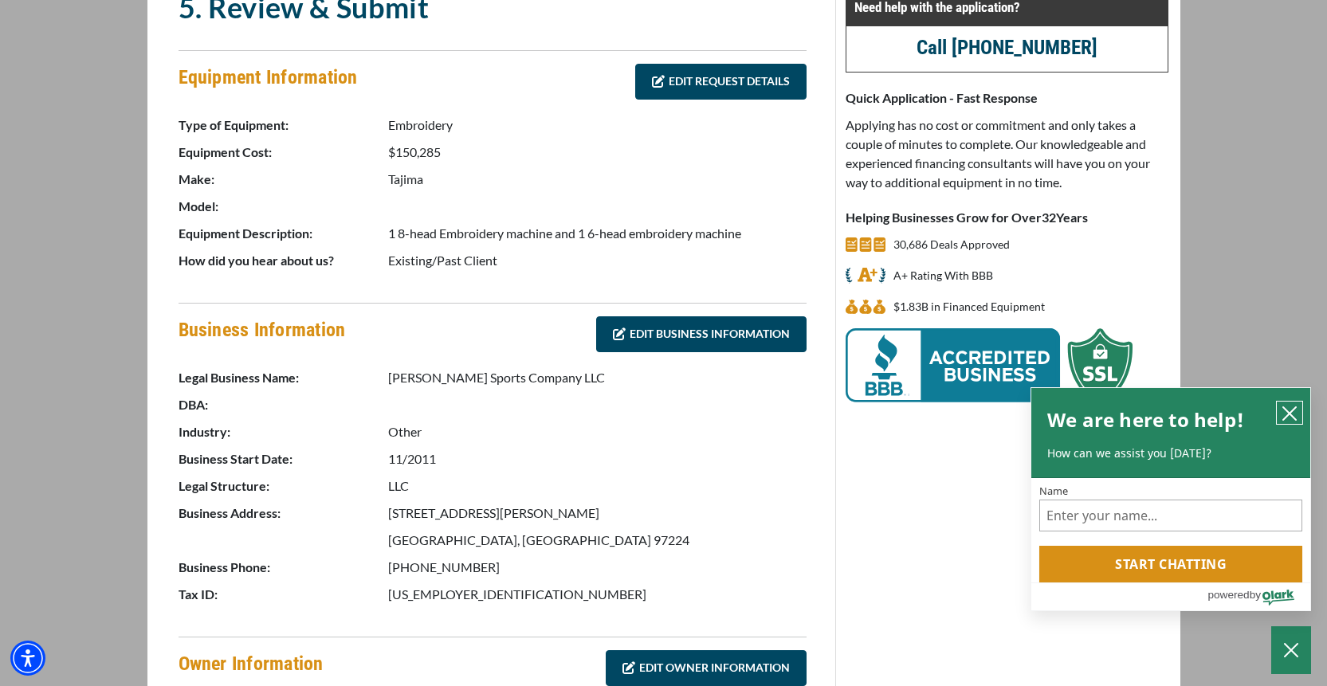
click at [1292, 417] on icon "close chatbox" at bounding box center [1290, 414] width 16 height 16
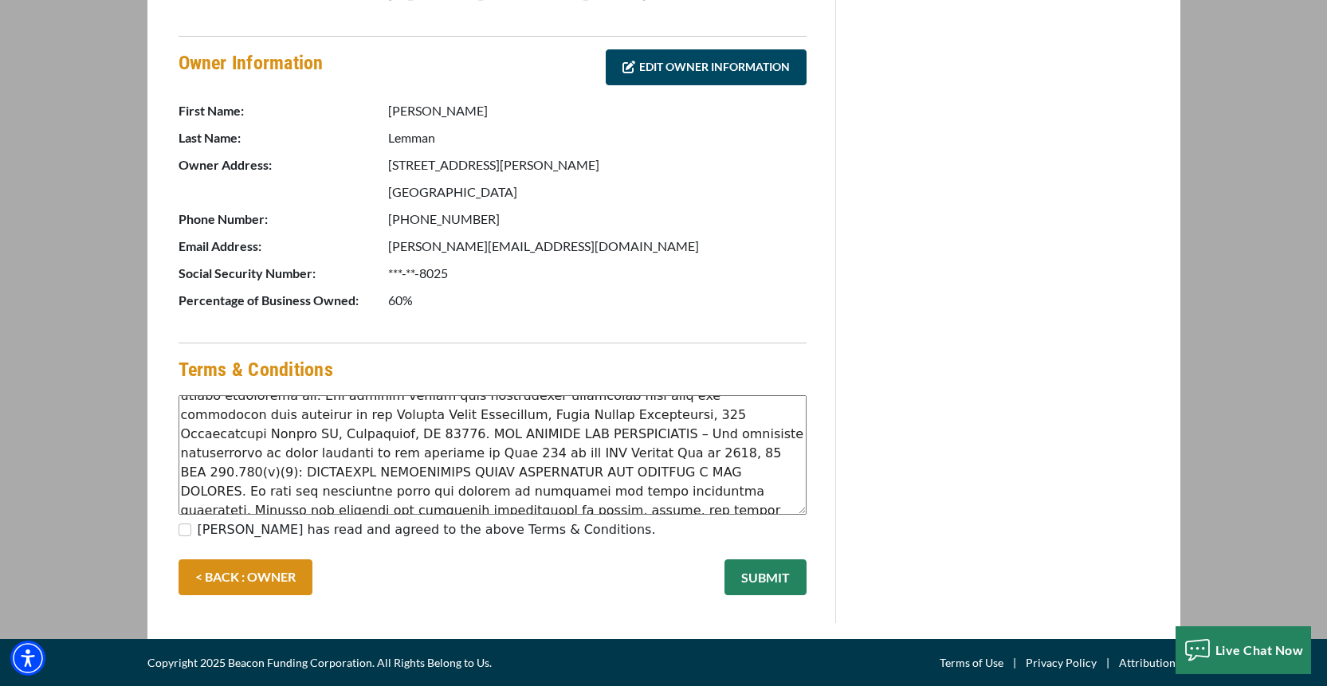
scroll to position [459, 0]
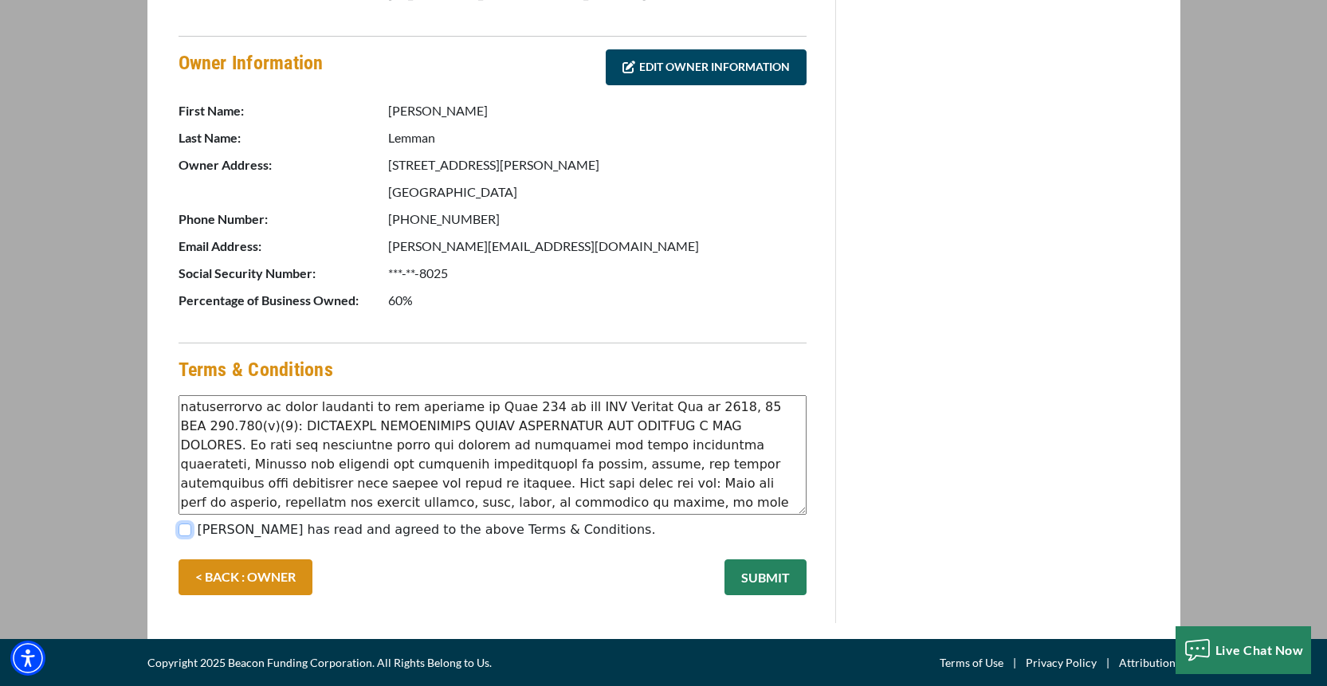
click at [187, 528] on input "[PERSON_NAME] has read and agreed to the above Terms & Conditions." at bounding box center [185, 530] width 13 height 13
checkbox input "true"
click at [746, 574] on button "SUBMIT" at bounding box center [766, 578] width 82 height 36
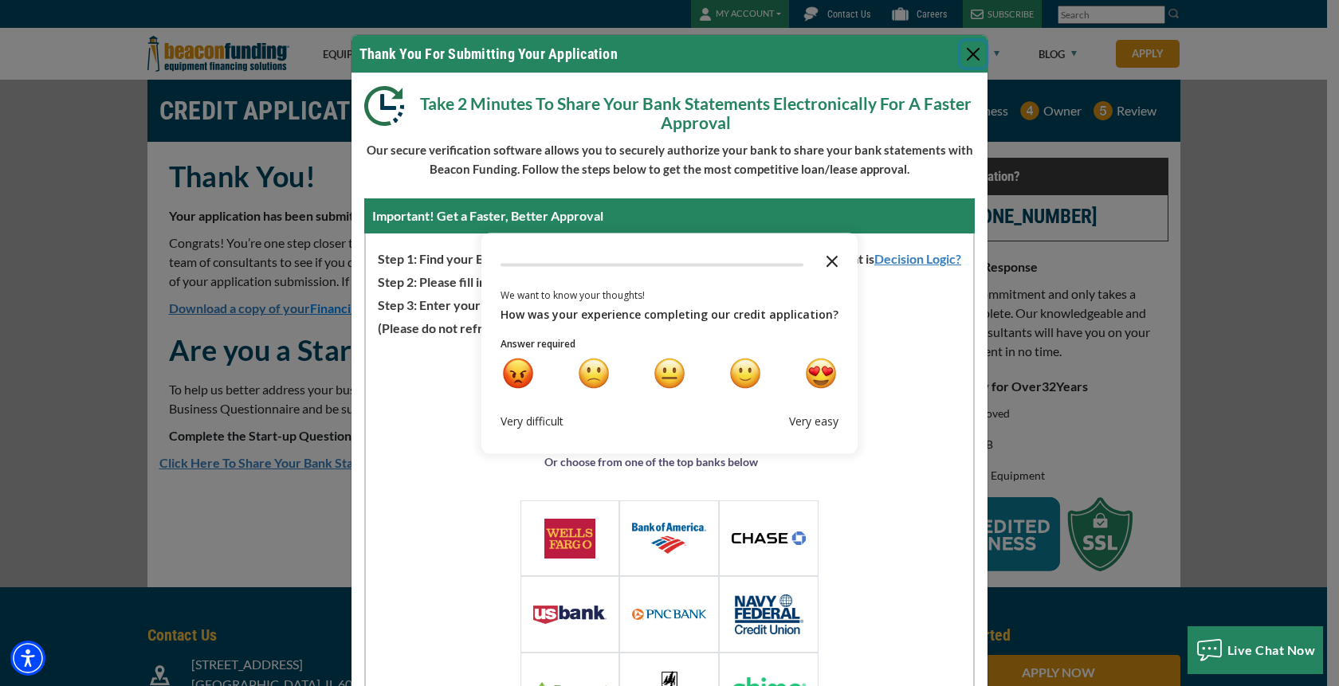
click at [820, 260] on icon "Close the survey" at bounding box center [832, 260] width 32 height 32
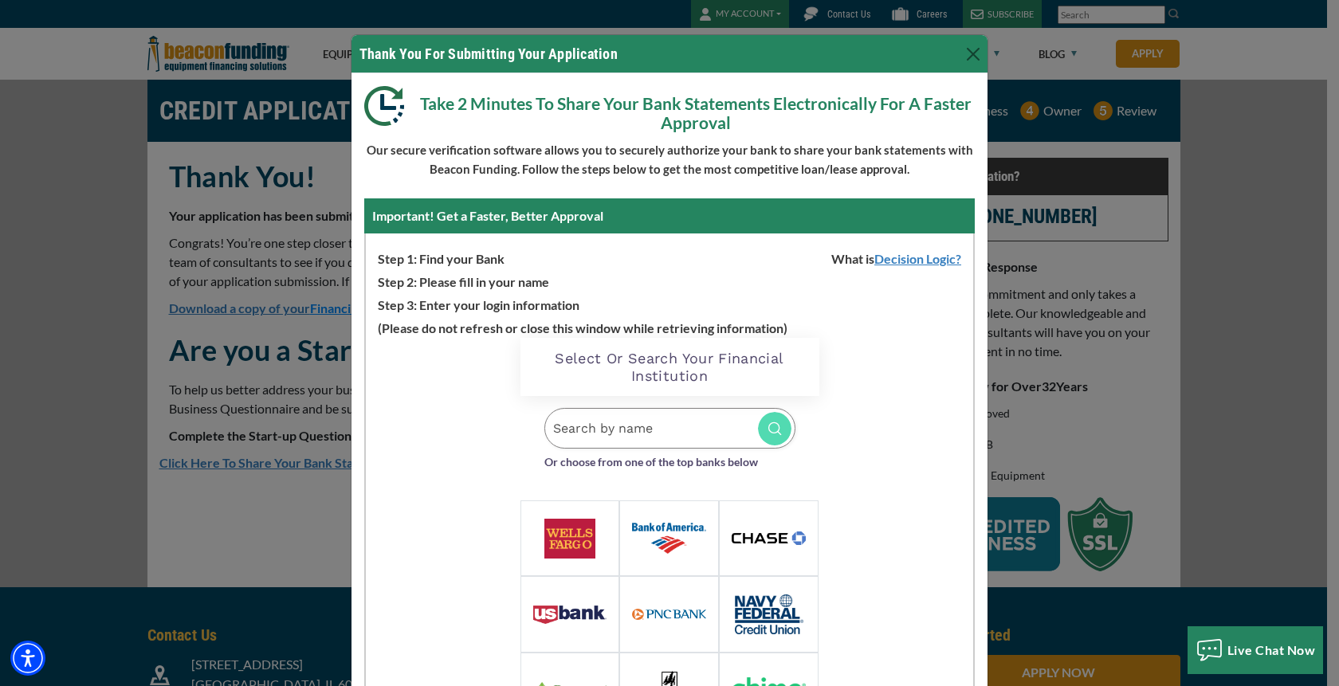
click at [631, 415] on input "Search by name" at bounding box center [670, 428] width 251 height 41
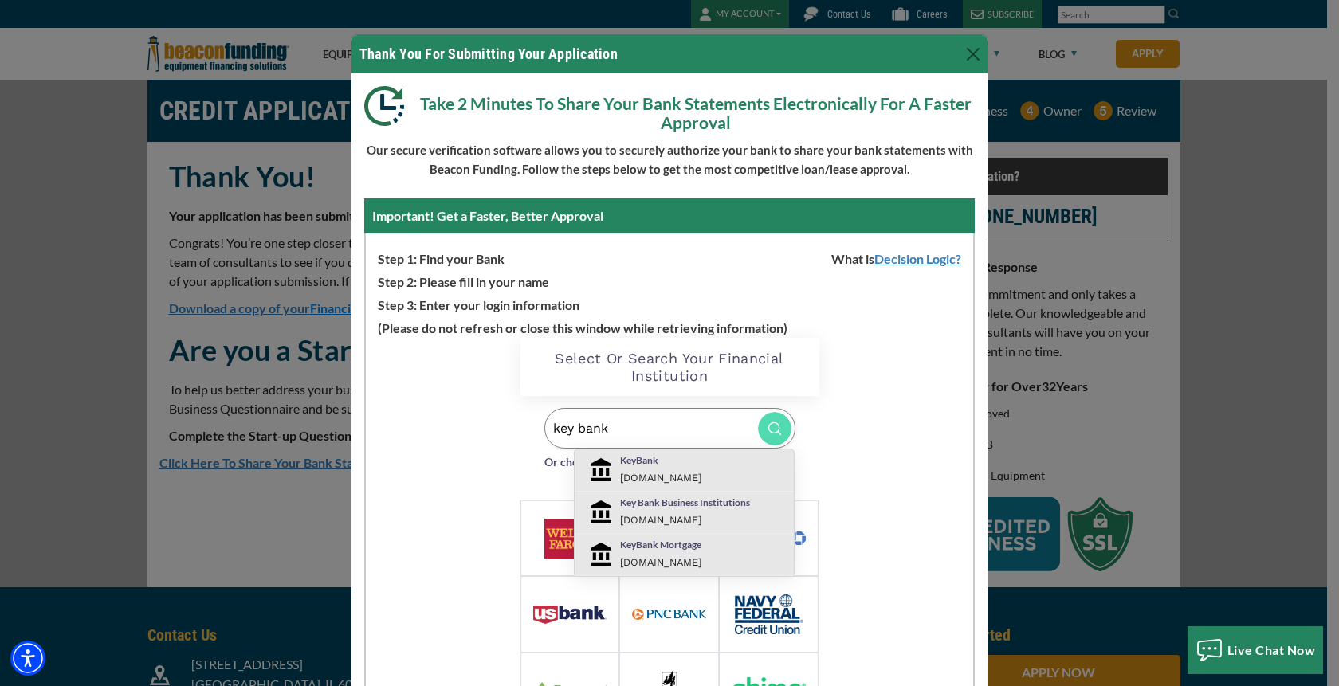
type input "key bank"
click at [627, 472] on small "[DOMAIN_NAME]" at bounding box center [660, 478] width 81 height 12
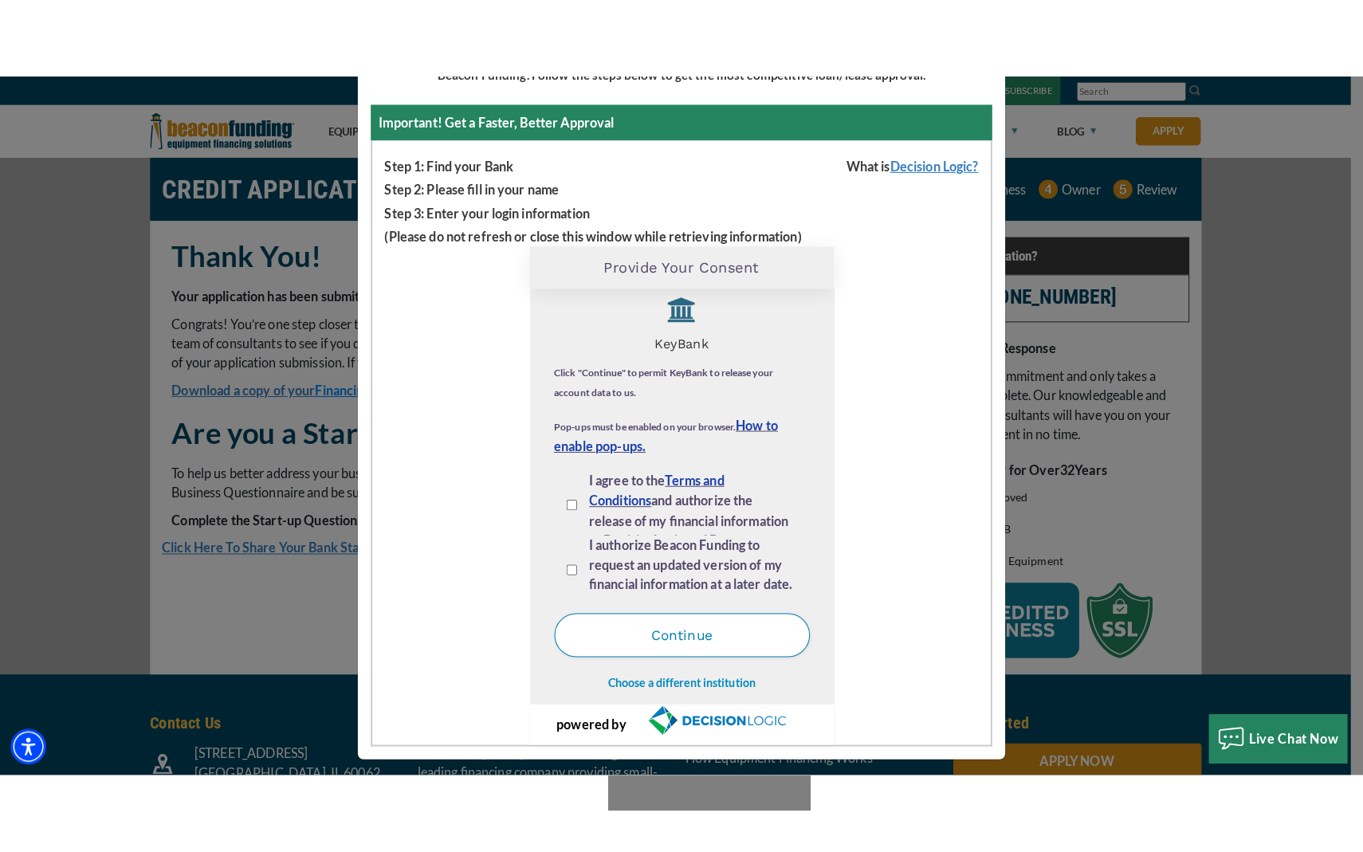
scroll to position [179, 0]
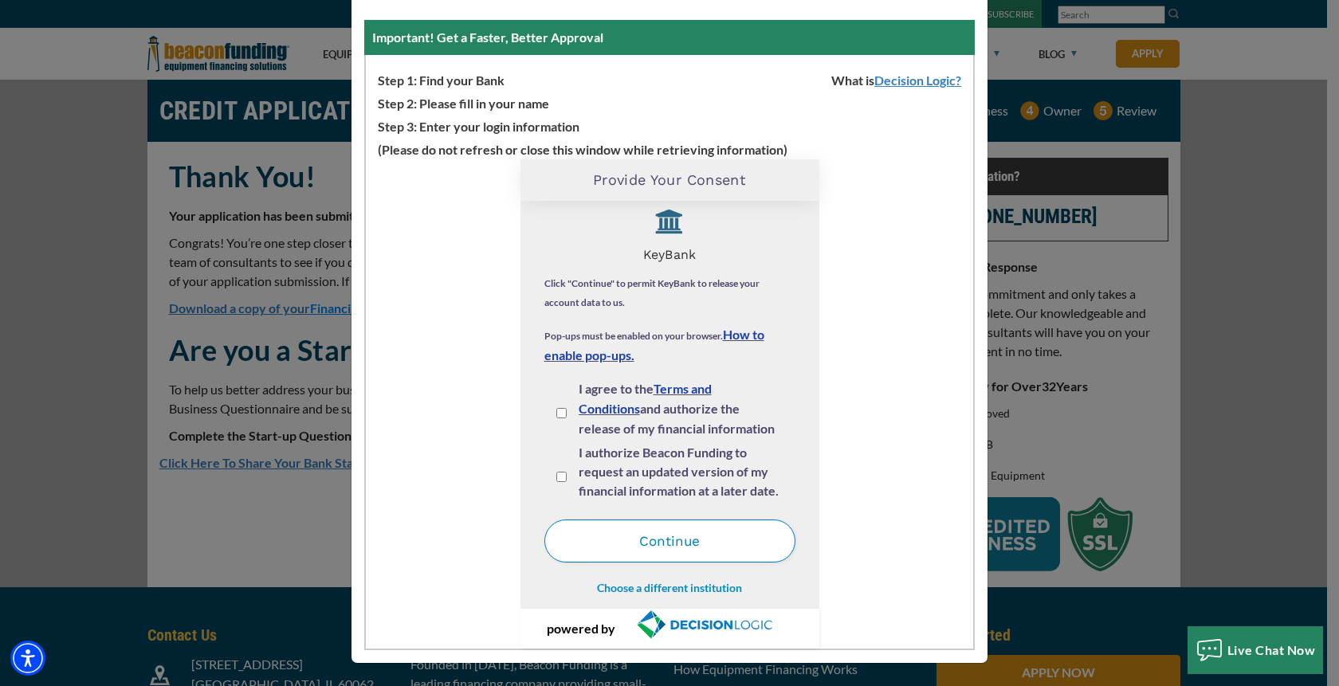
click at [556, 415] on input "I agree to the Terms and Conditions and authorize the release of my financial i…" at bounding box center [561, 413] width 10 height 10
checkbox input "true"
click at [556, 479] on input "I authorize Beacon Funding to request an updated version of my financial inform…" at bounding box center [561, 477] width 10 height 10
checkbox input "true"
click at [577, 537] on button "Continue" at bounding box center [670, 541] width 251 height 43
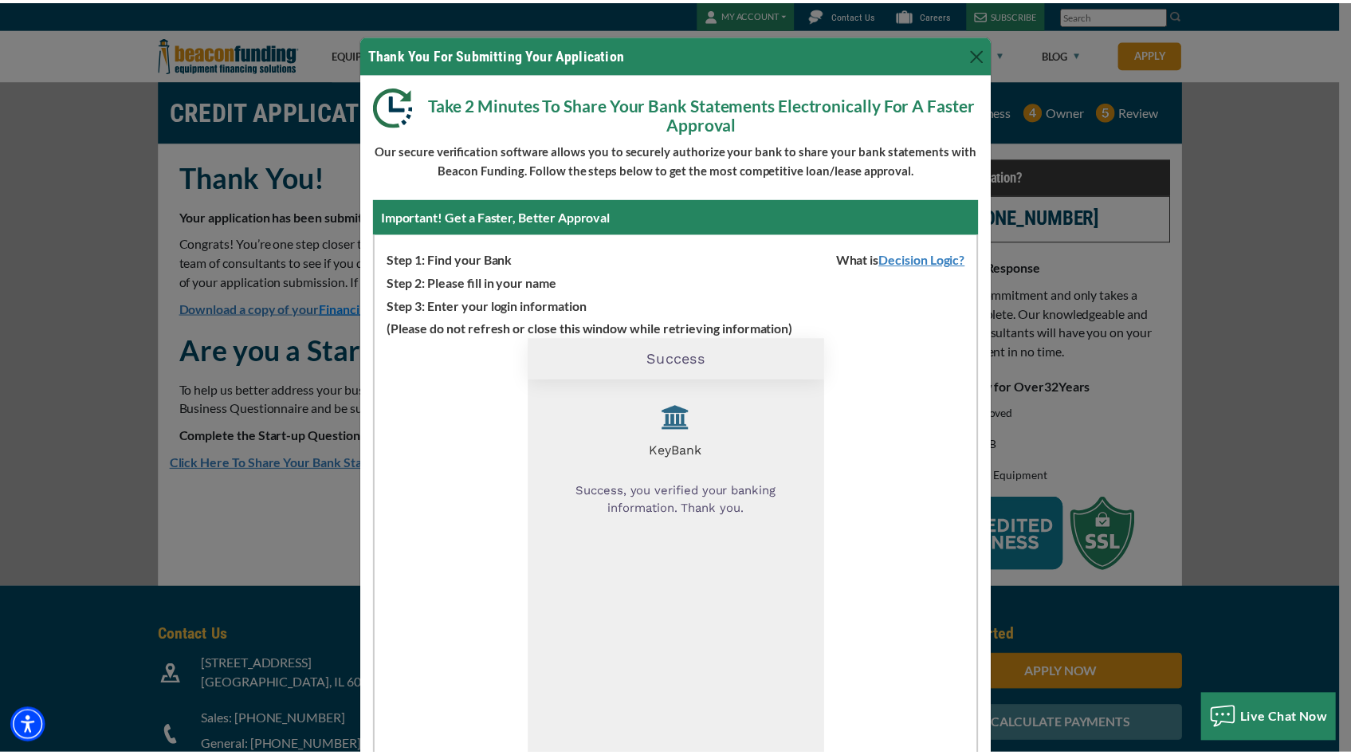
scroll to position [110, 0]
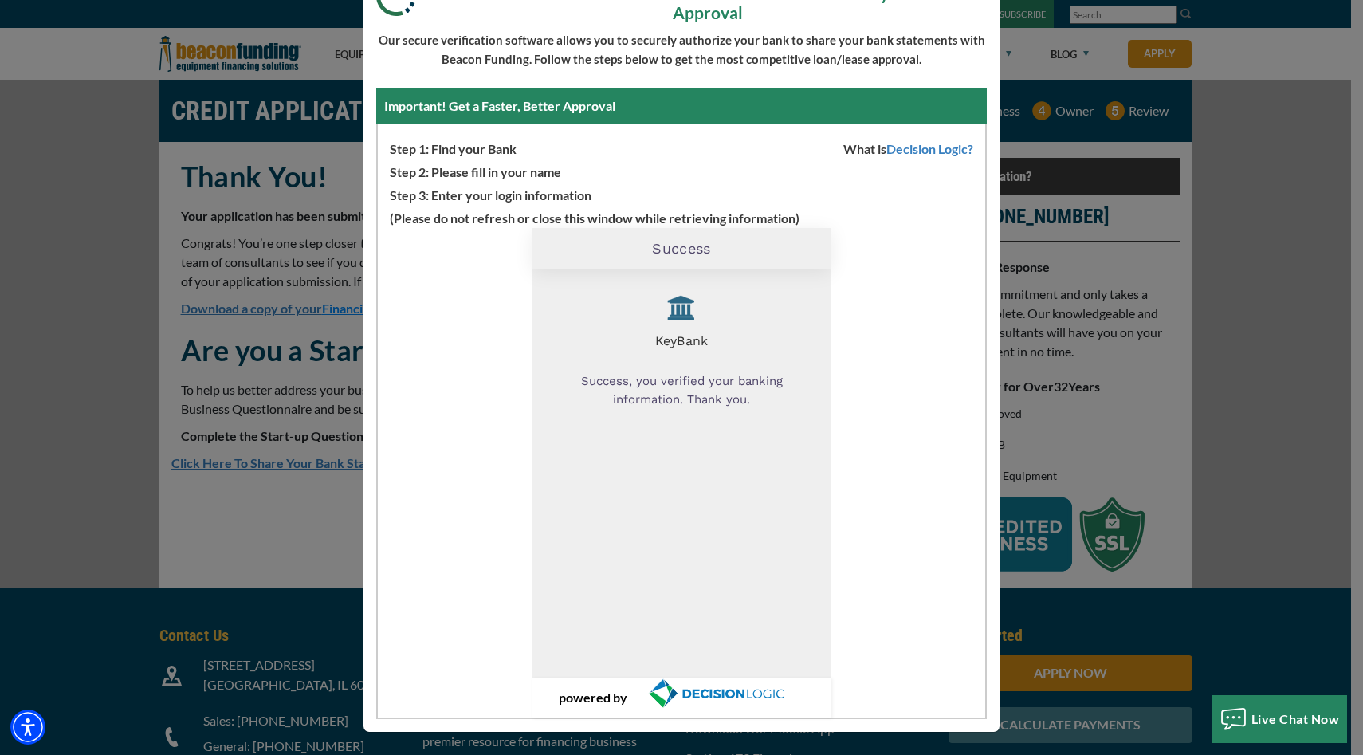
click at [1263, 360] on div "Thank You For Submitting Your Application Take 2 Minutes To Share Your Bank Sta…" at bounding box center [681, 377] width 1363 height 755
